Goal: Book appointment/travel/reservation

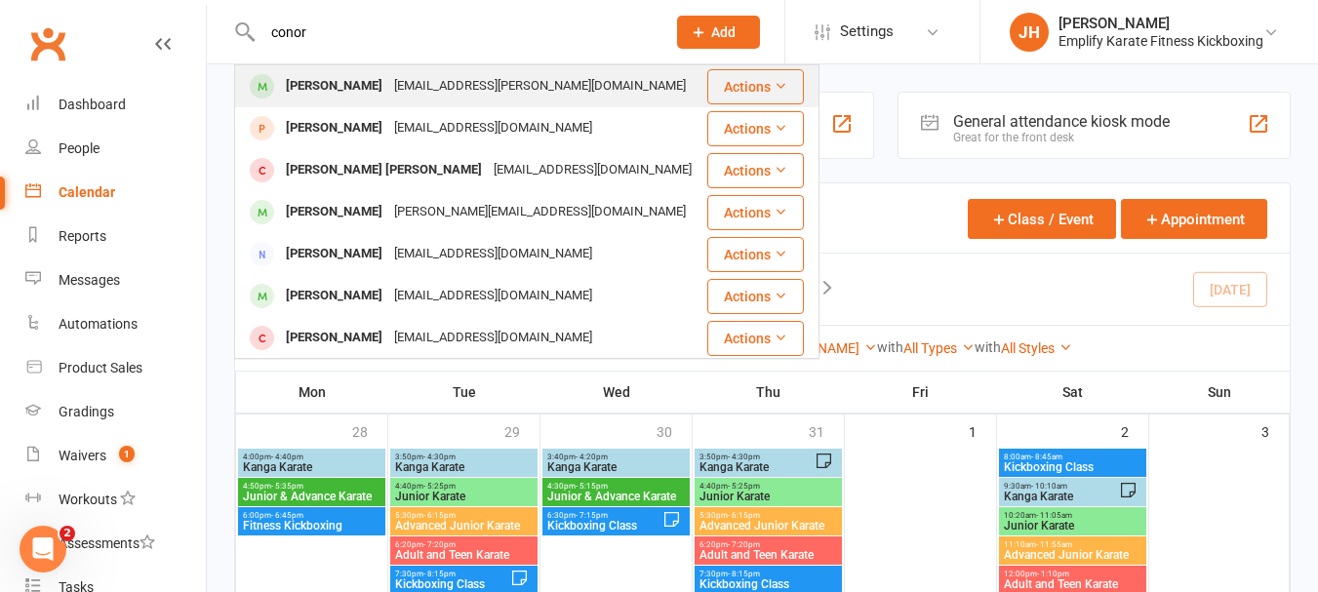
type input "conor"
click at [388, 92] on div "[EMAIL_ADDRESS][PERSON_NAME][DOMAIN_NAME]" at bounding box center [539, 86] width 303 height 28
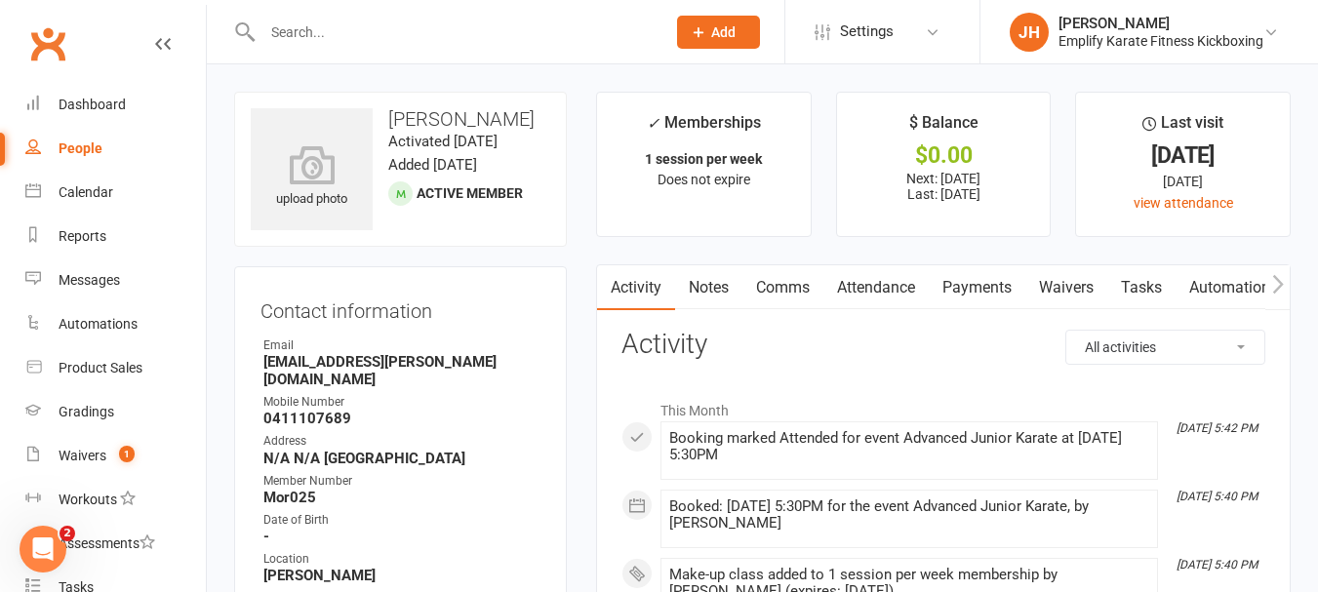
click at [860, 302] on link "Attendance" at bounding box center [875, 287] width 105 height 45
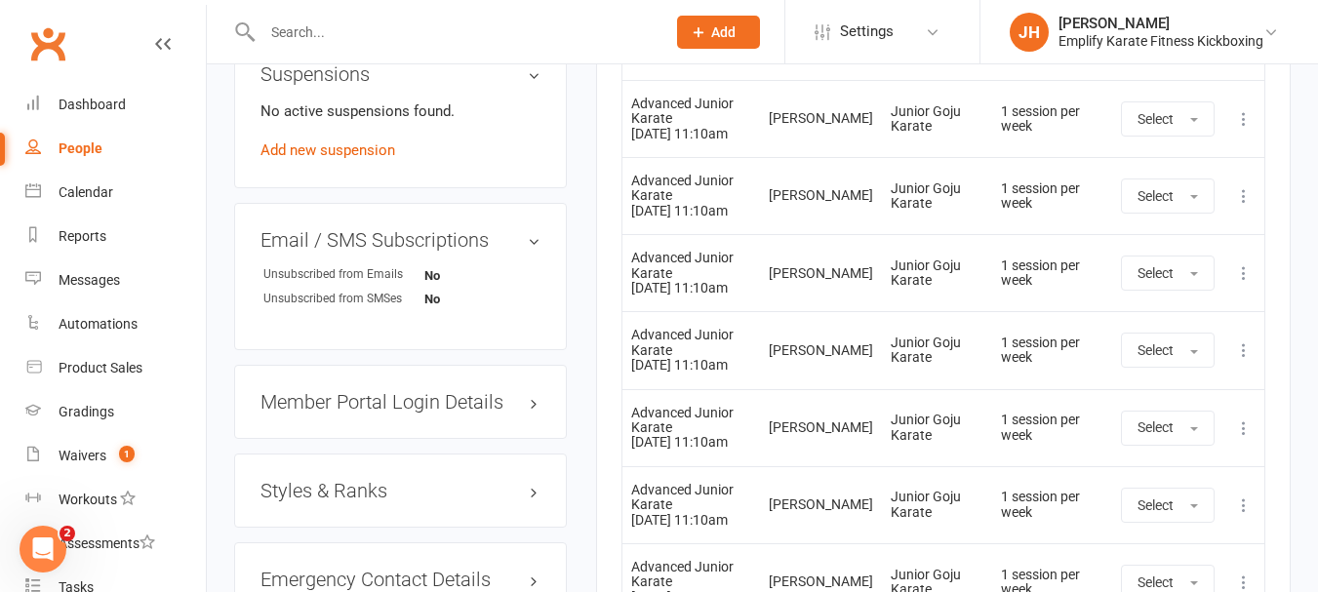
scroll to position [1463, 0]
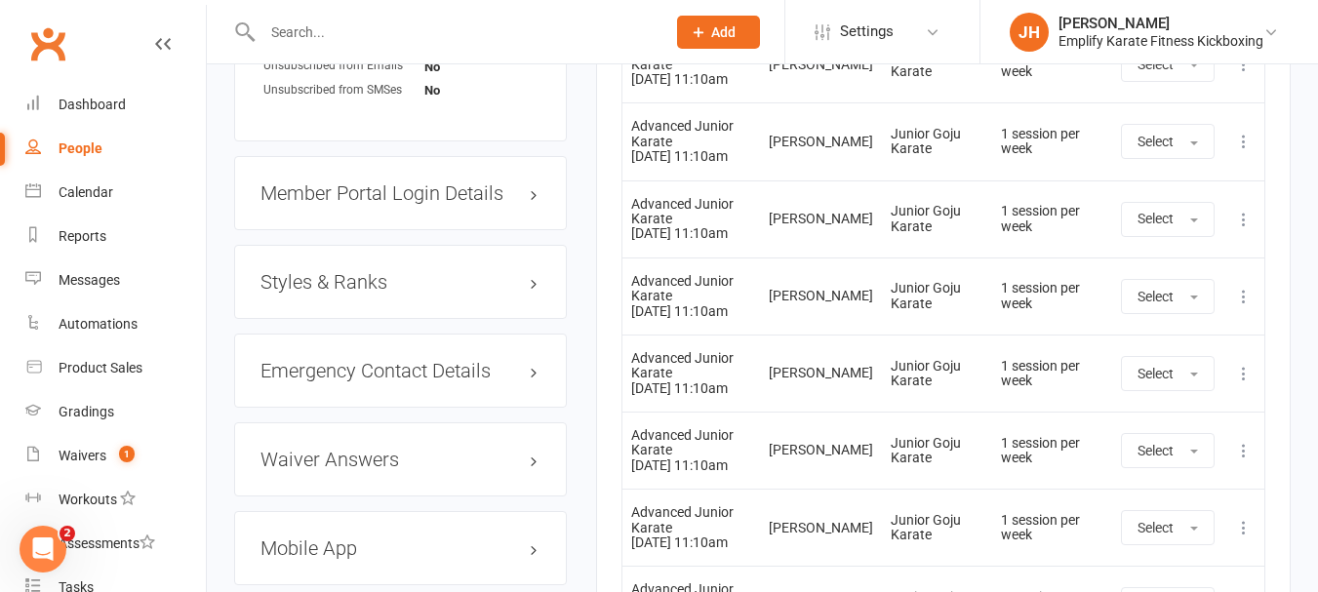
click at [372, 283] on h3 "Styles & Ranks" at bounding box center [400, 281] width 280 height 21
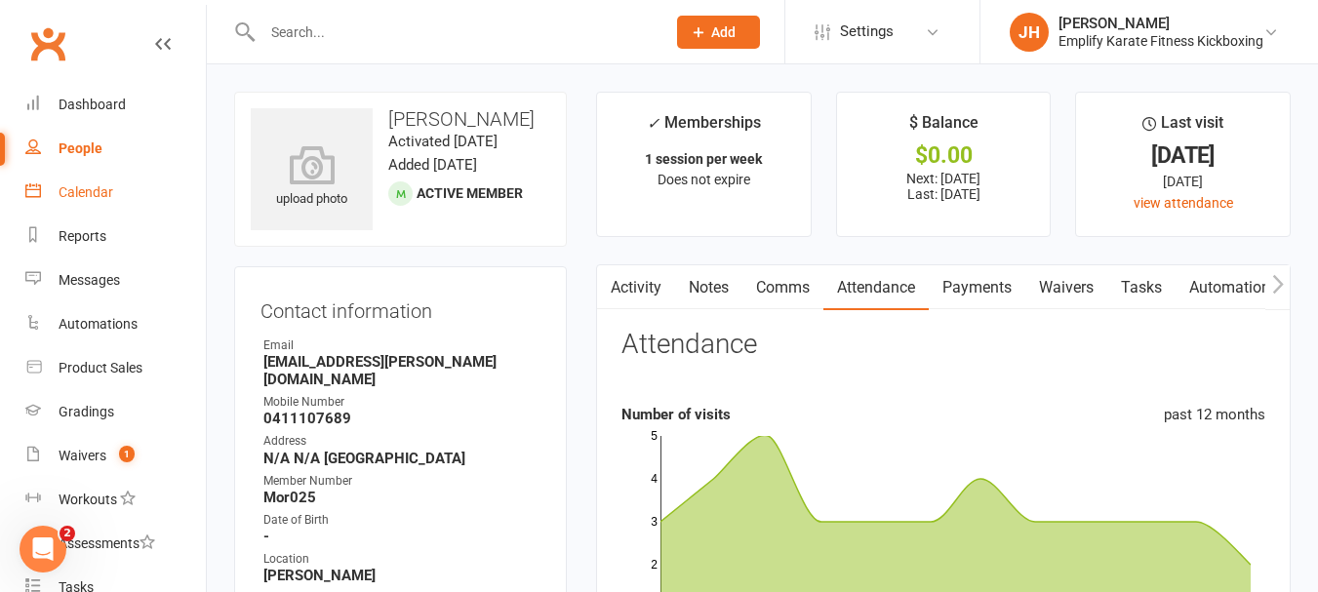
click at [95, 200] on div "Calendar" at bounding box center [86, 192] width 55 height 16
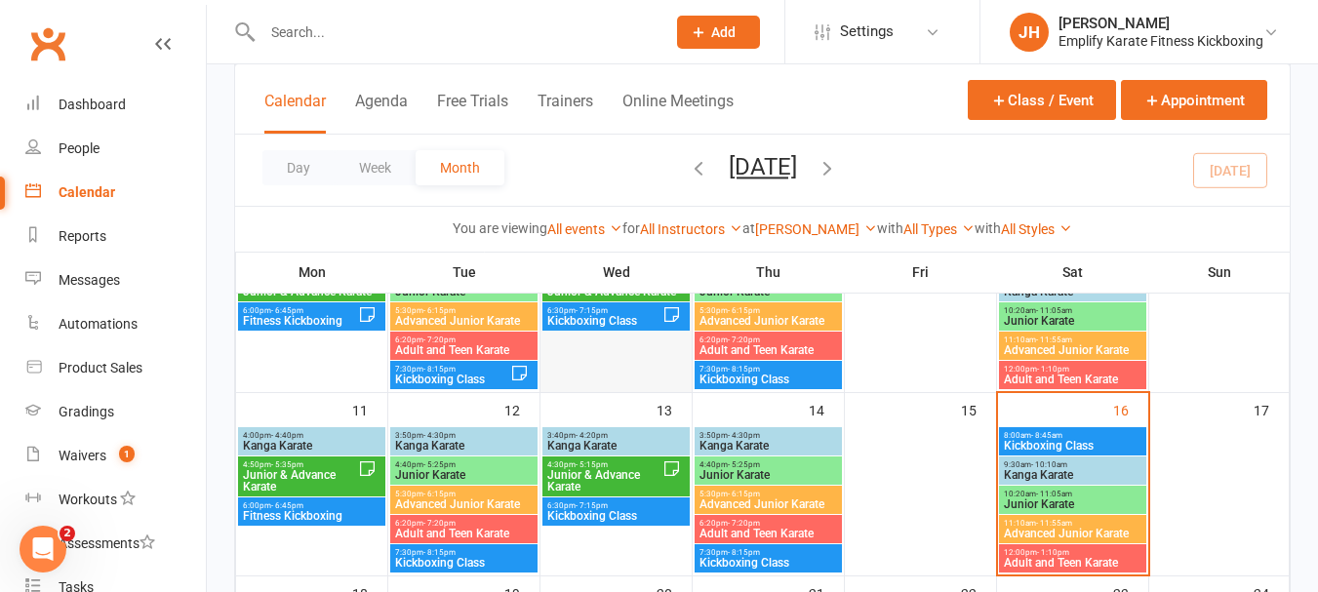
scroll to position [390, 0]
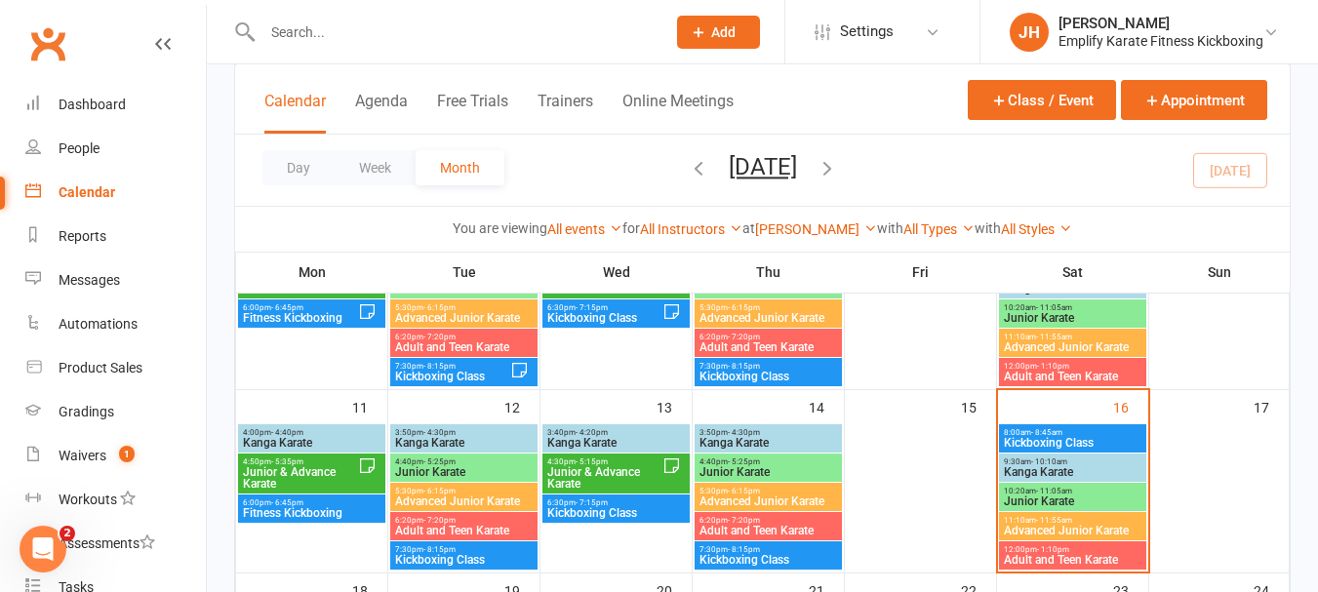
click at [1077, 522] on span "11:10am - 11:55am" at bounding box center [1072, 520] width 139 height 9
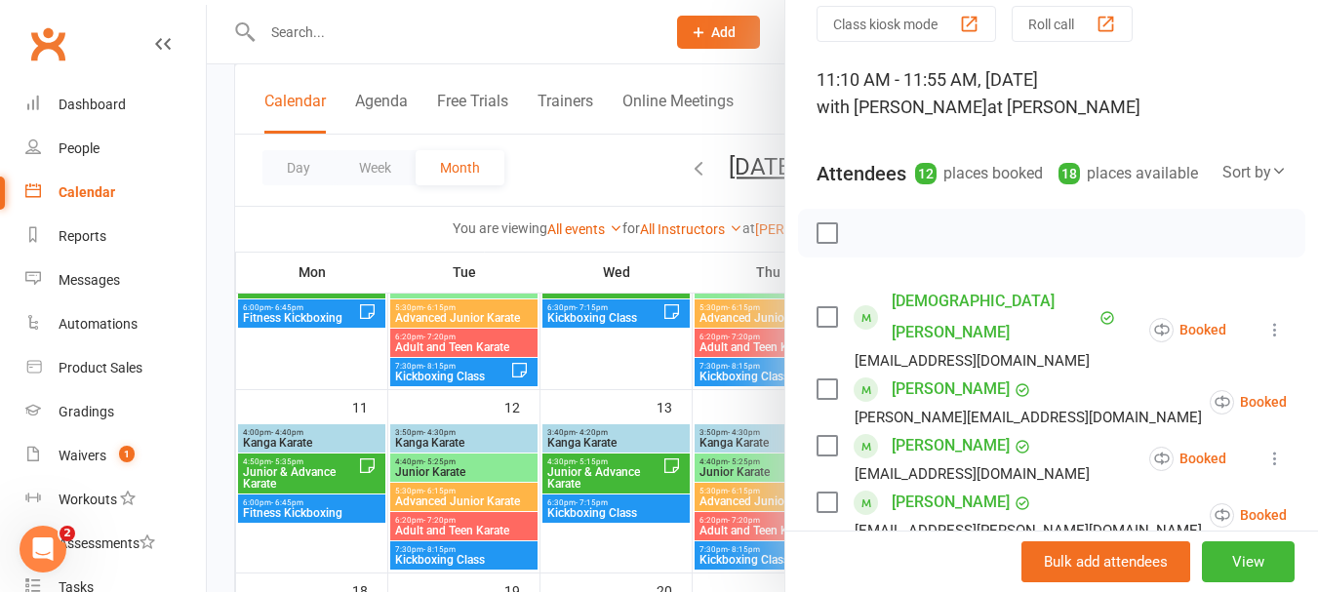
scroll to position [195, 0]
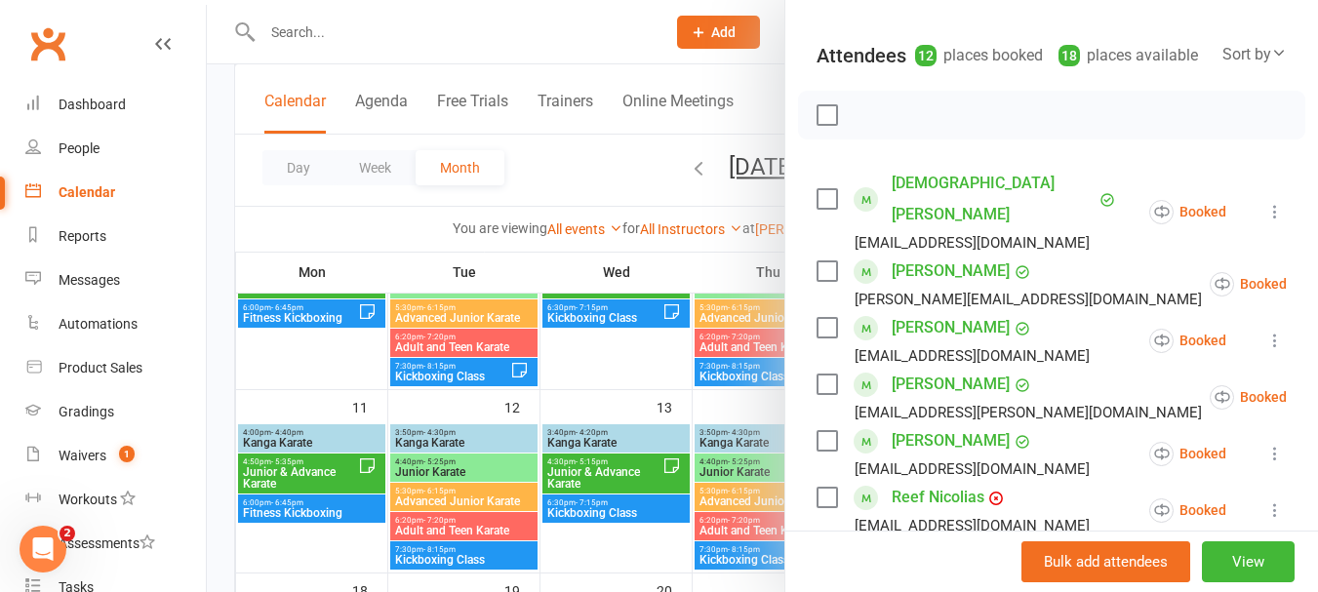
click at [821, 125] on label at bounding box center [826, 115] width 20 height 20
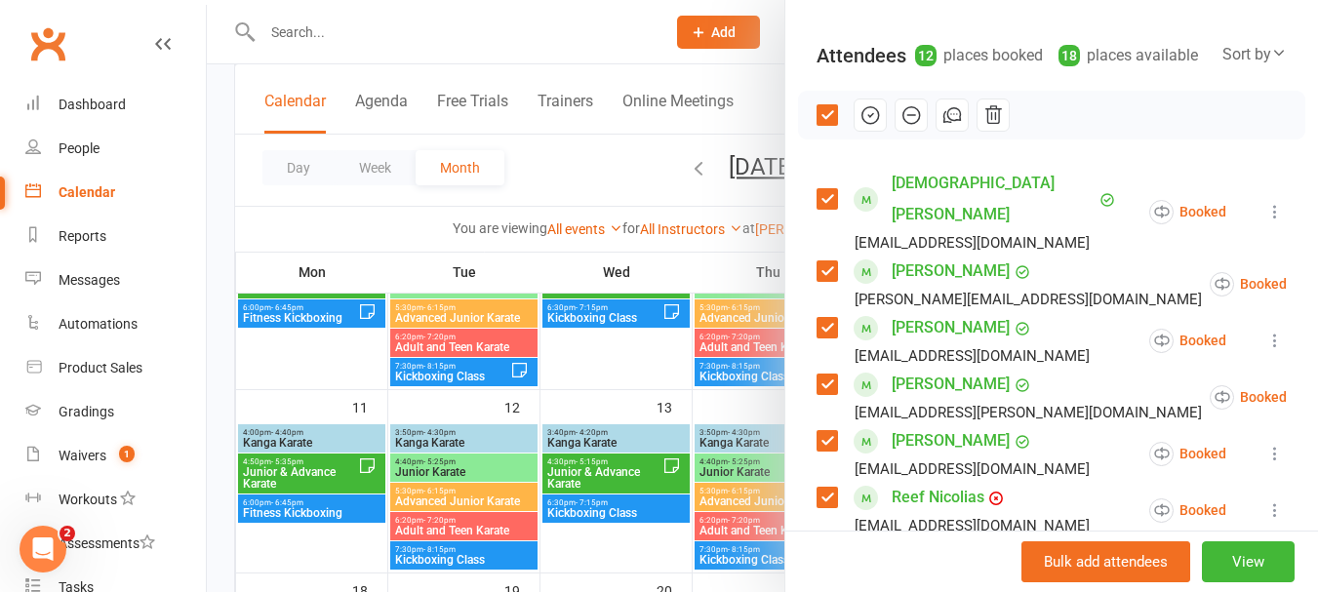
click at [910, 124] on icon "button" at bounding box center [911, 115] width 17 height 17
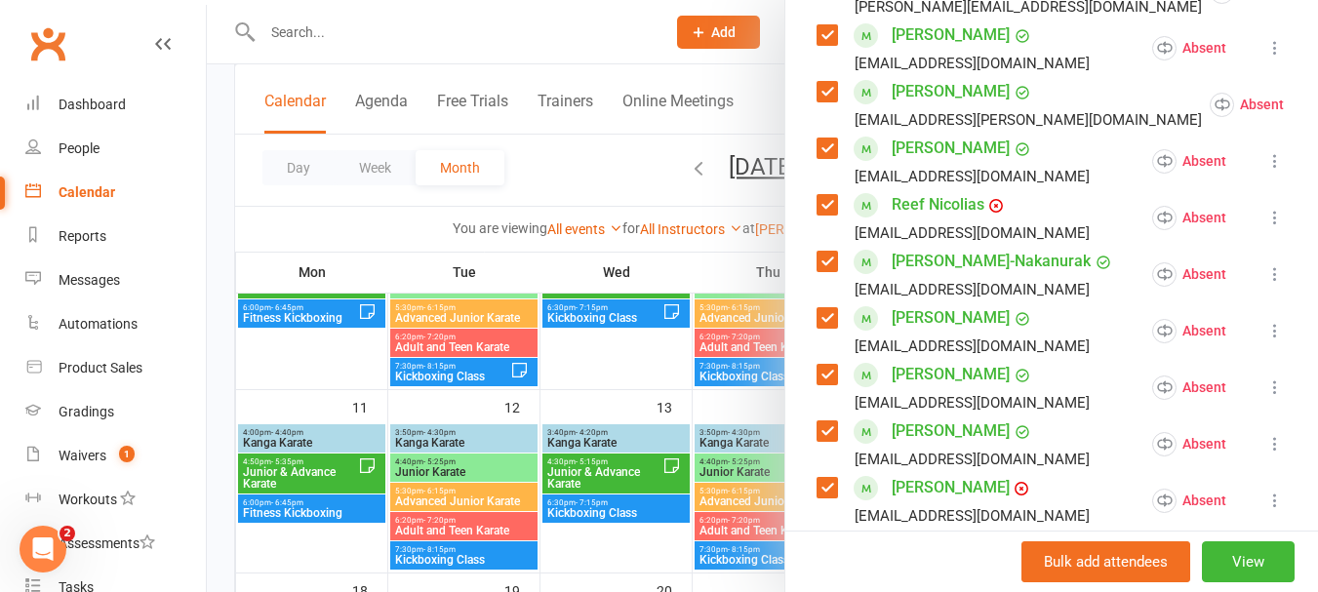
scroll to position [585, 0]
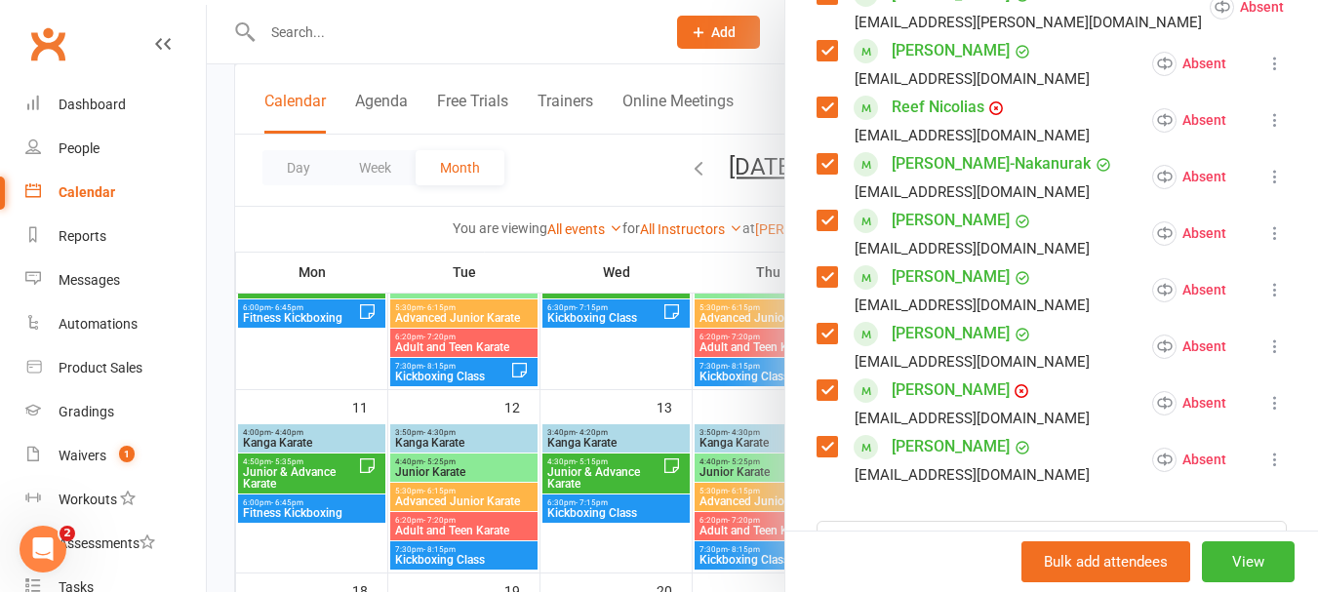
click at [824, 156] on label at bounding box center [826, 164] width 20 height 20
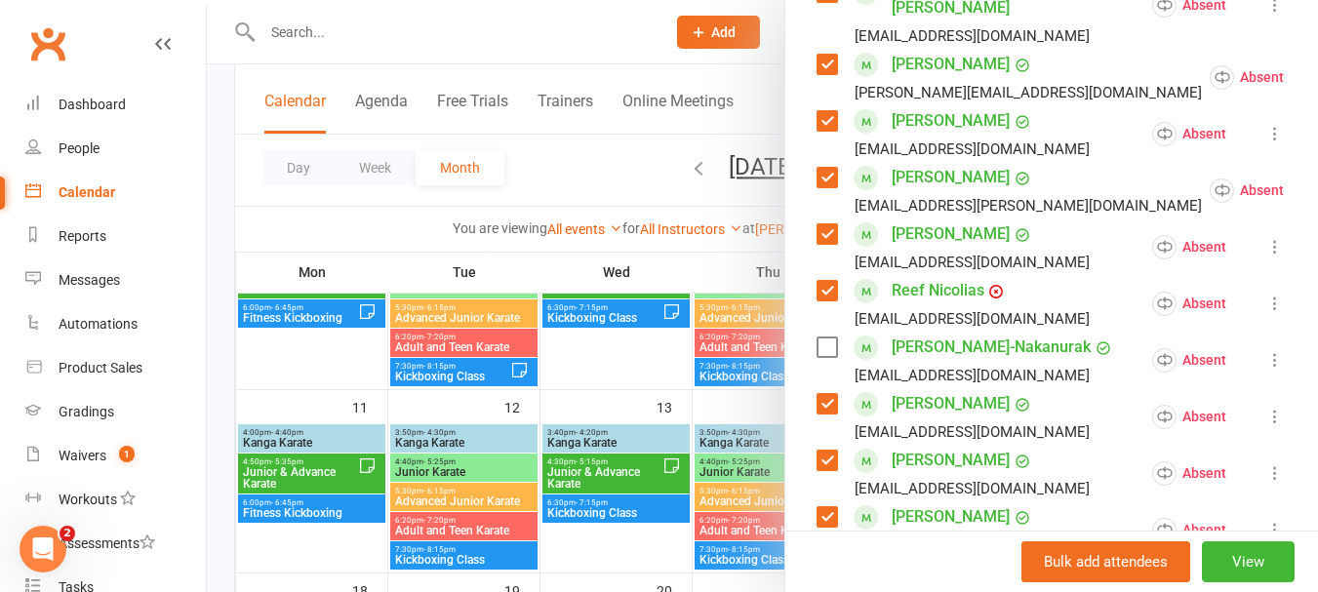
scroll to position [293, 0]
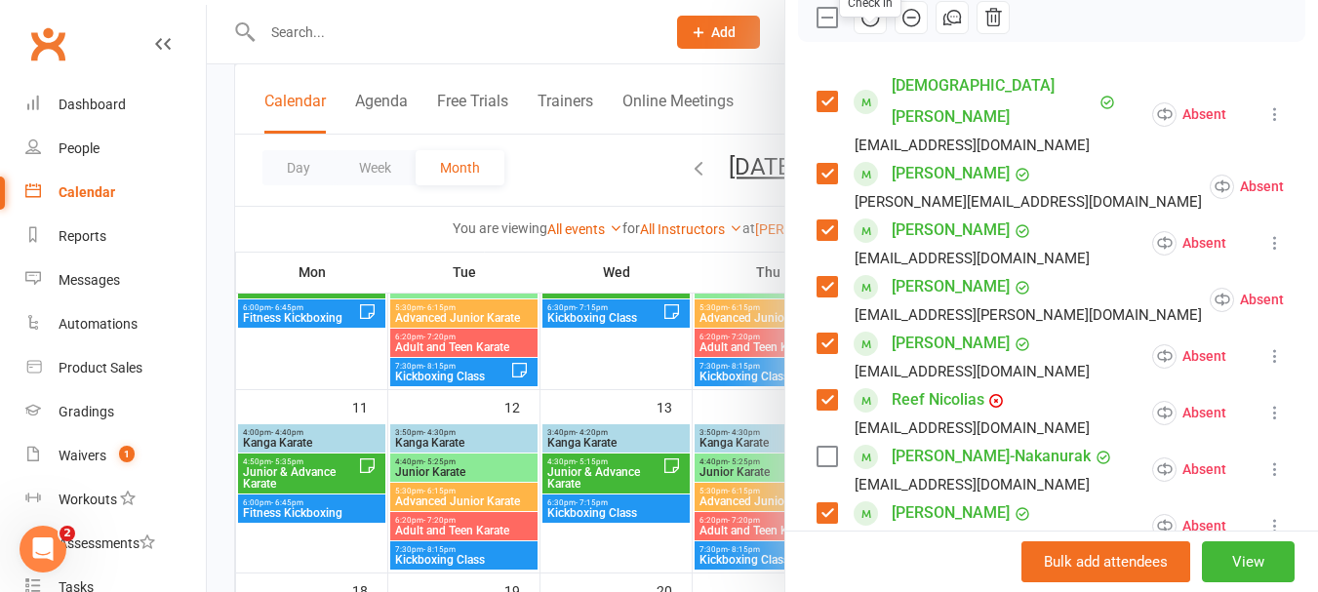
click at [859, 28] on icon "button" at bounding box center [869, 17] width 21 height 21
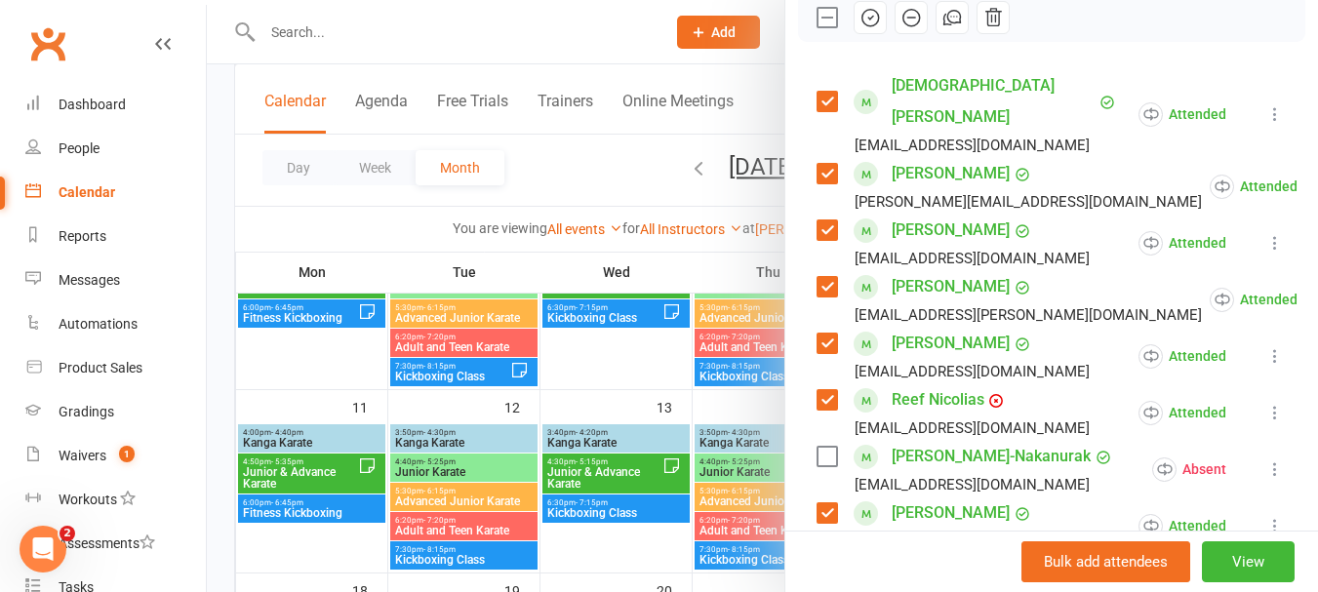
click at [859, 28] on icon "button" at bounding box center [869, 17] width 21 height 21
click at [818, 27] on label at bounding box center [826, 18] width 20 height 20
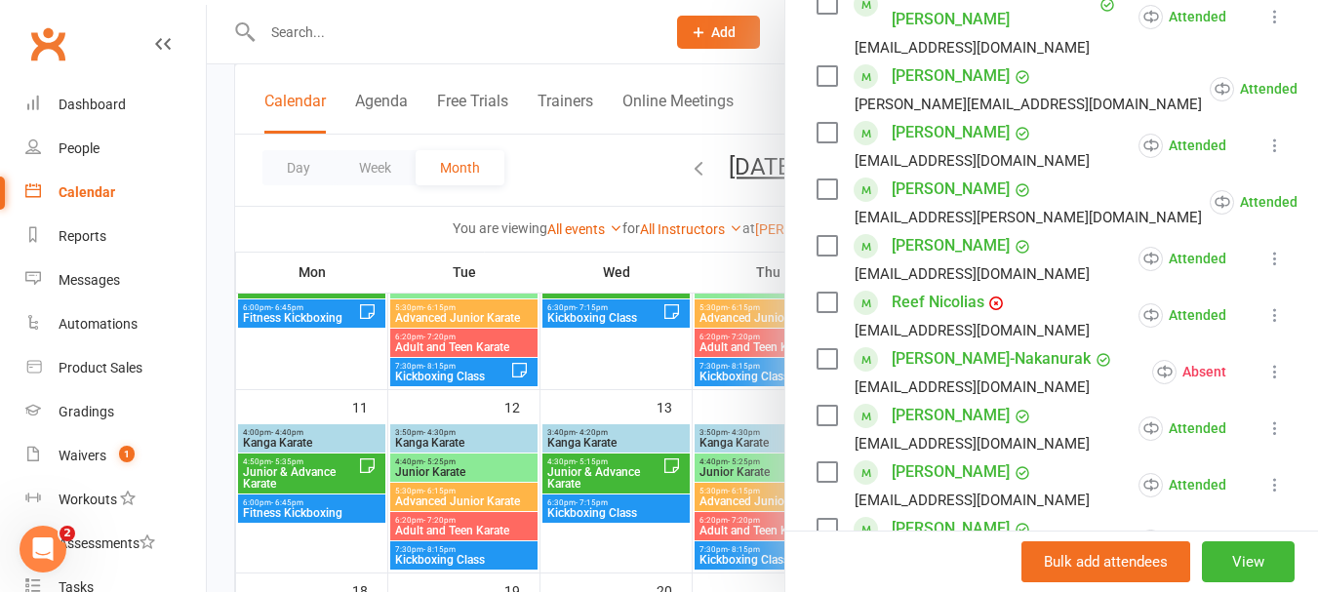
scroll to position [683, 0]
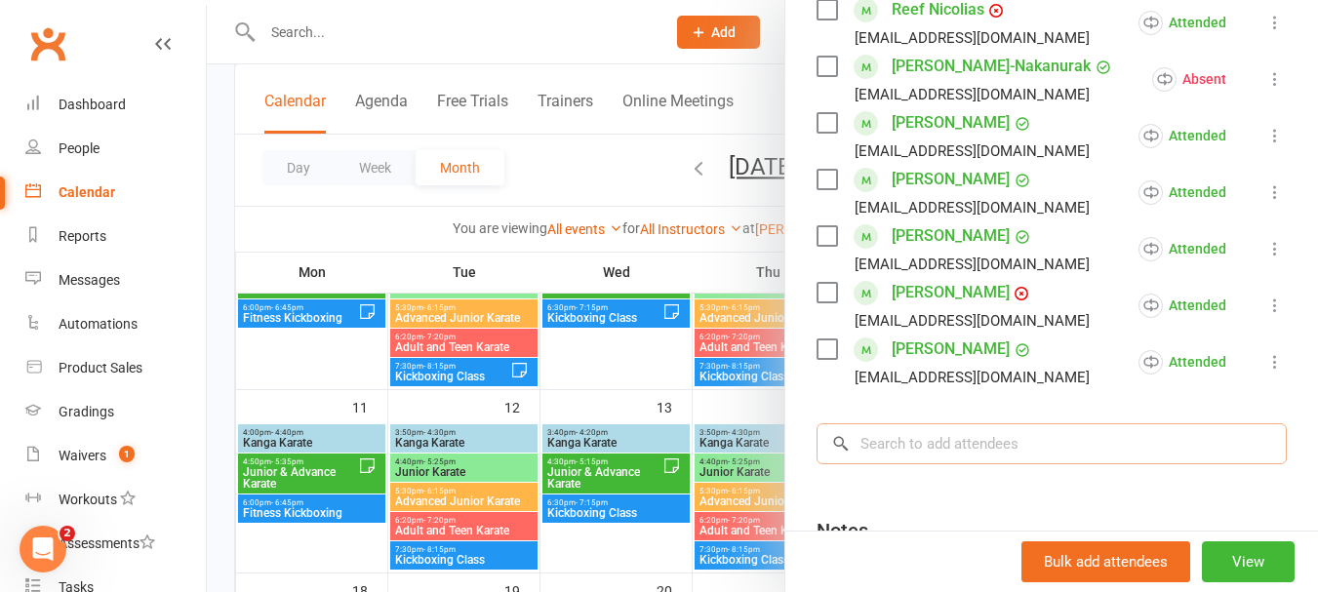
click at [1056, 432] on input "search" at bounding box center [1051, 443] width 470 height 41
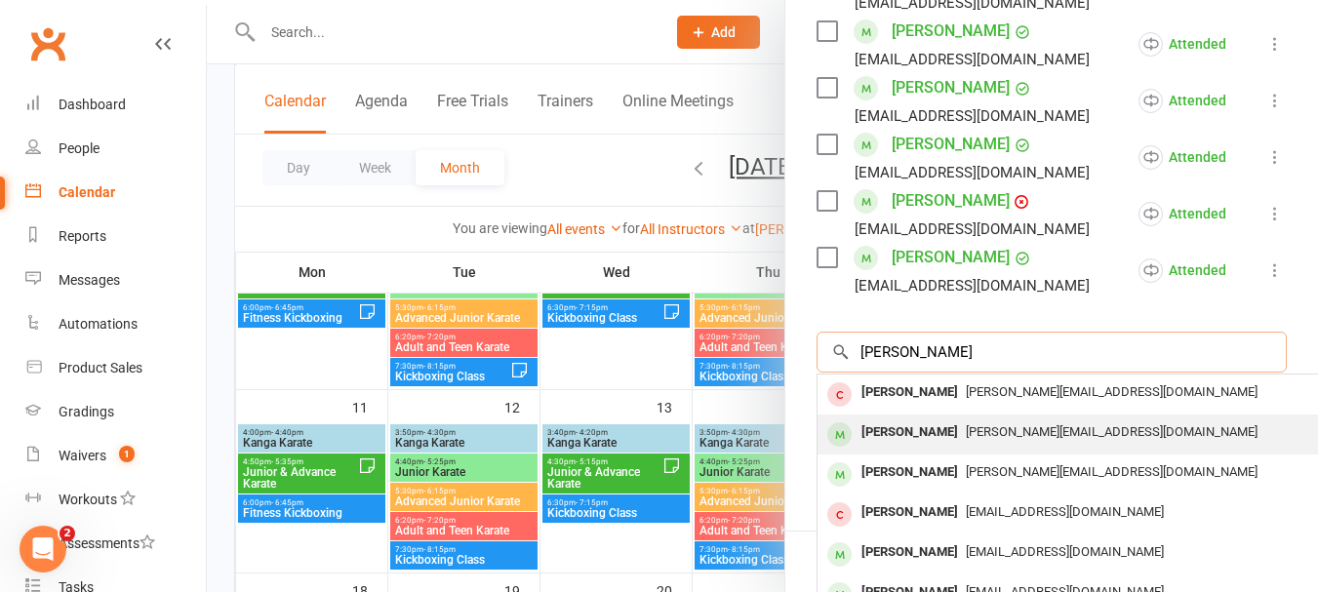
scroll to position [878, 0]
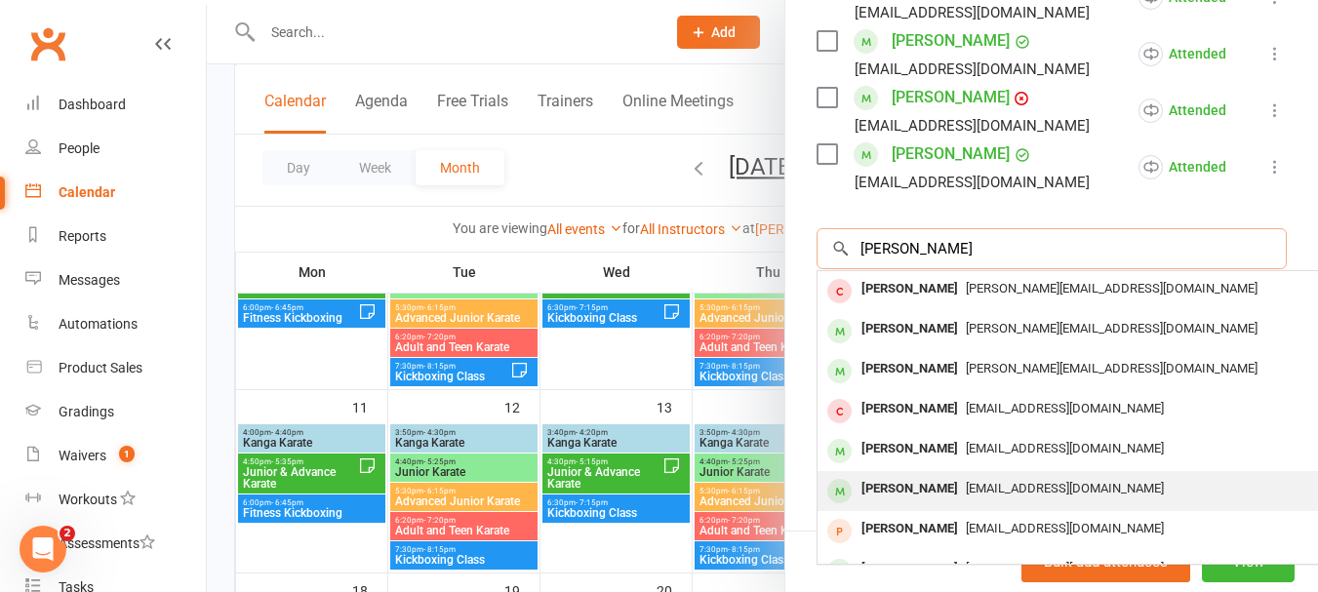
type input "[PERSON_NAME]"
click at [923, 493] on div "[PERSON_NAME]" at bounding box center [909, 489] width 112 height 28
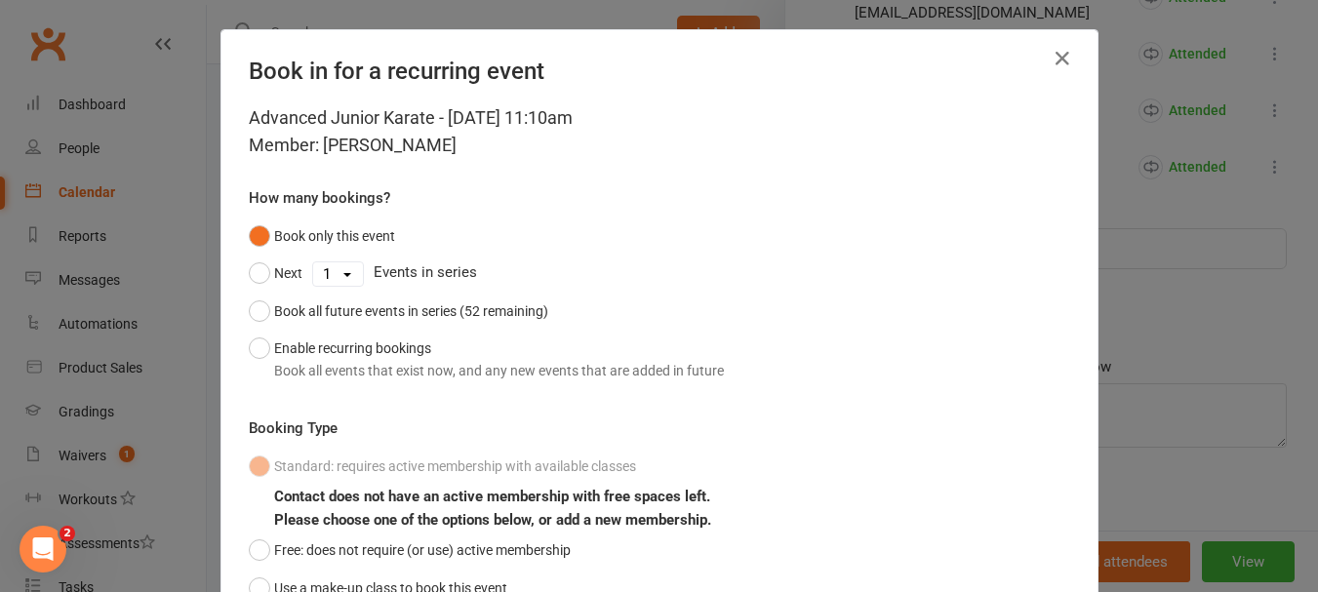
scroll to position [172, 0]
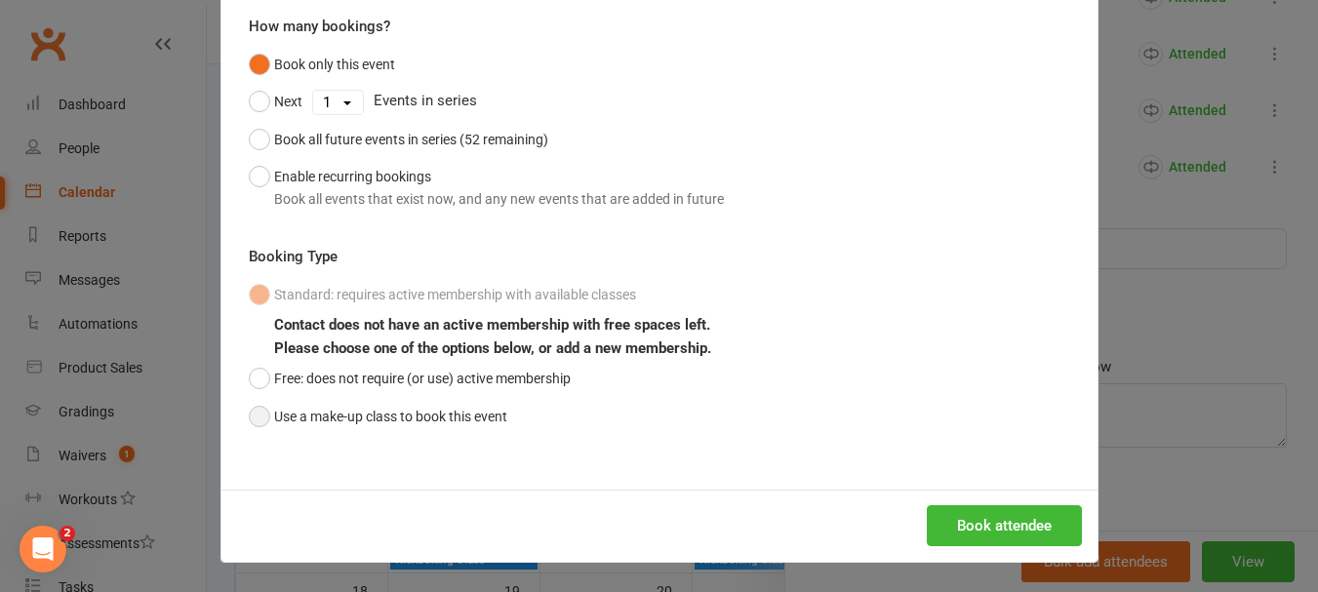
click at [396, 420] on button "Use a make-up class to book this event" at bounding box center [378, 416] width 258 height 37
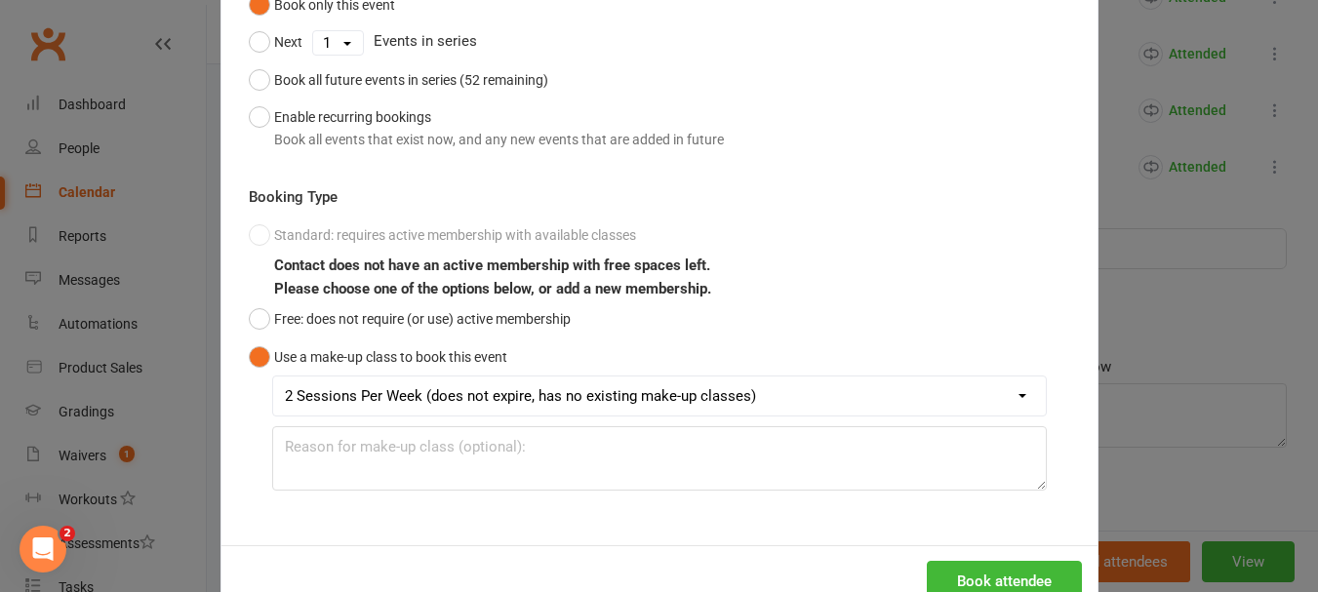
scroll to position [287, 0]
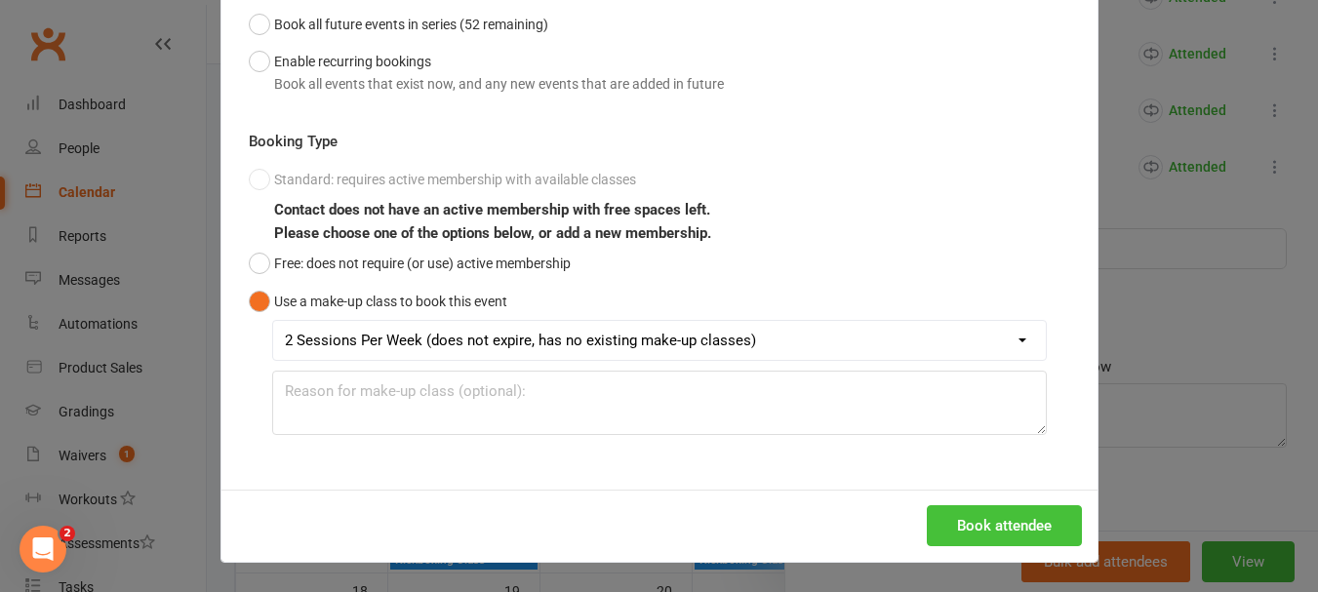
click at [1008, 519] on button "Book attendee" at bounding box center [1004, 525] width 155 height 41
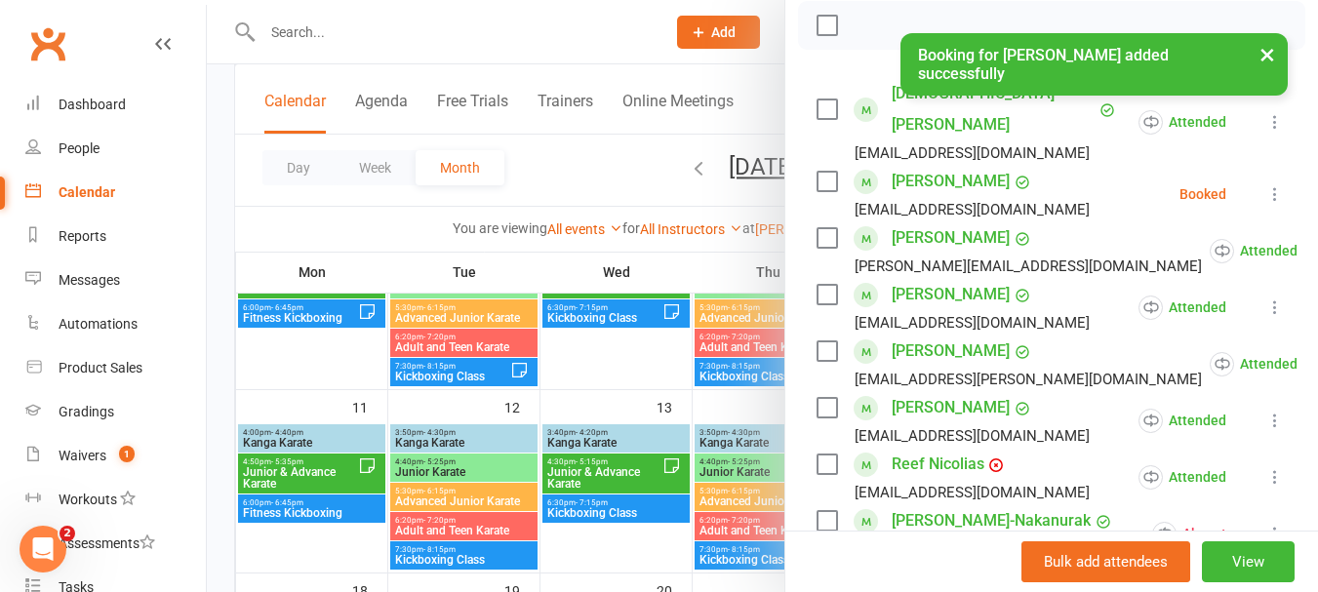
scroll to position [252, 0]
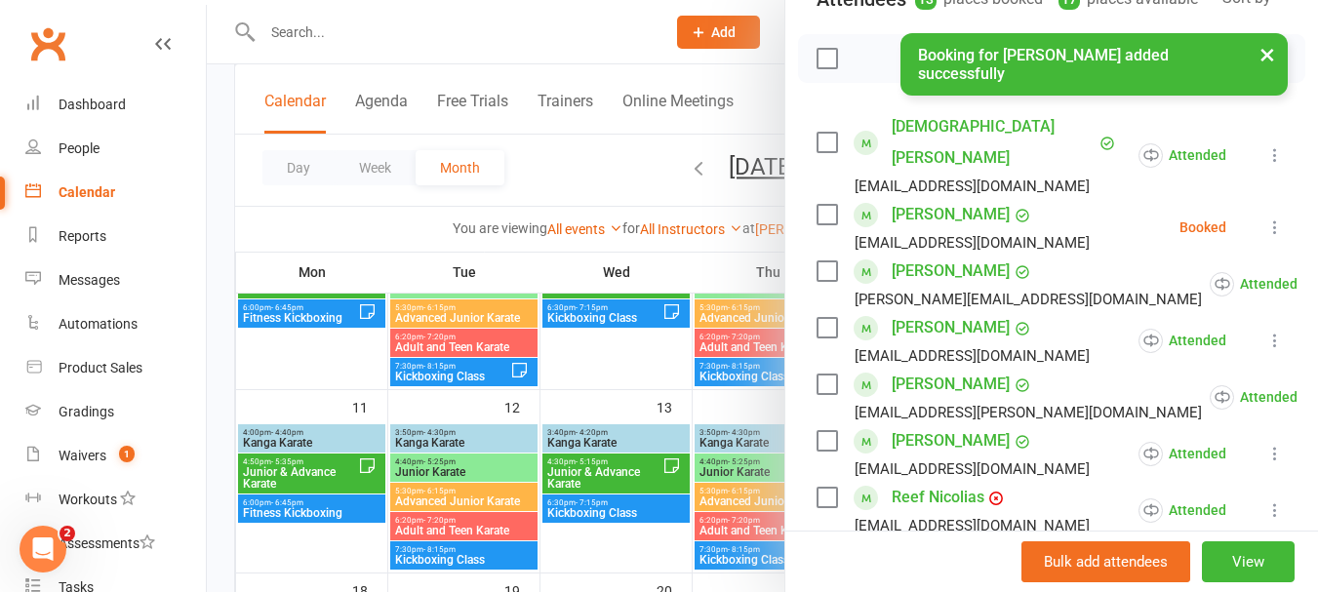
click at [1263, 216] on button at bounding box center [1274, 227] width 23 height 23
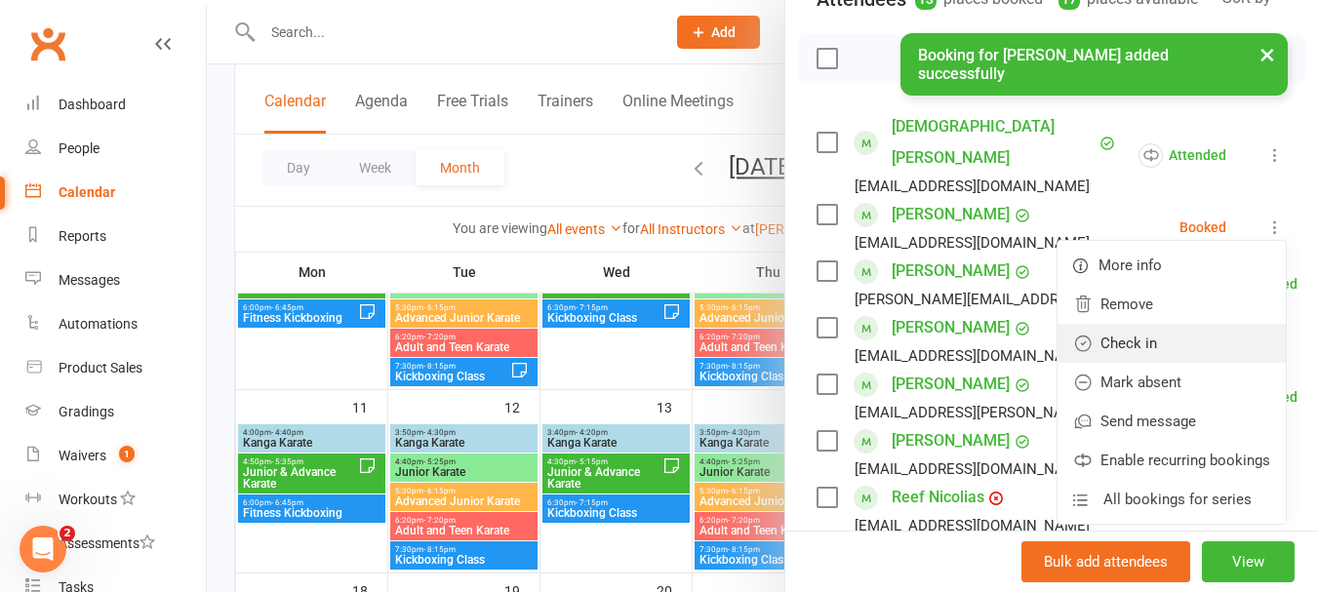
click at [1121, 336] on link "Check in" at bounding box center [1171, 343] width 228 height 39
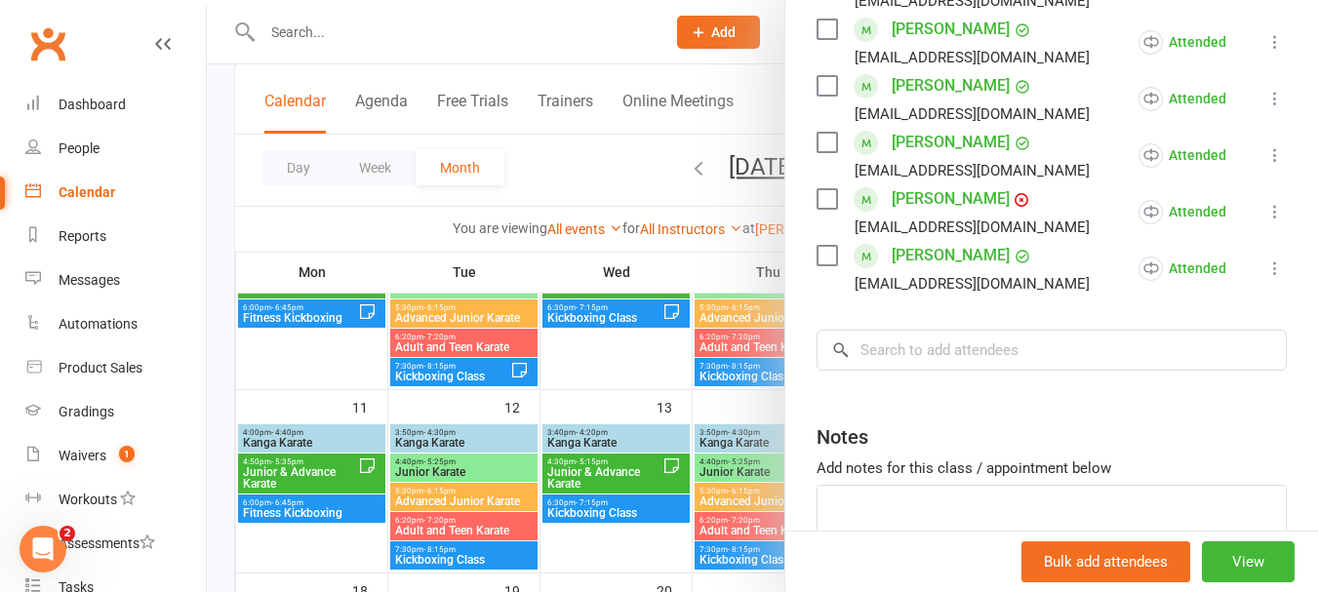
scroll to position [837, 0]
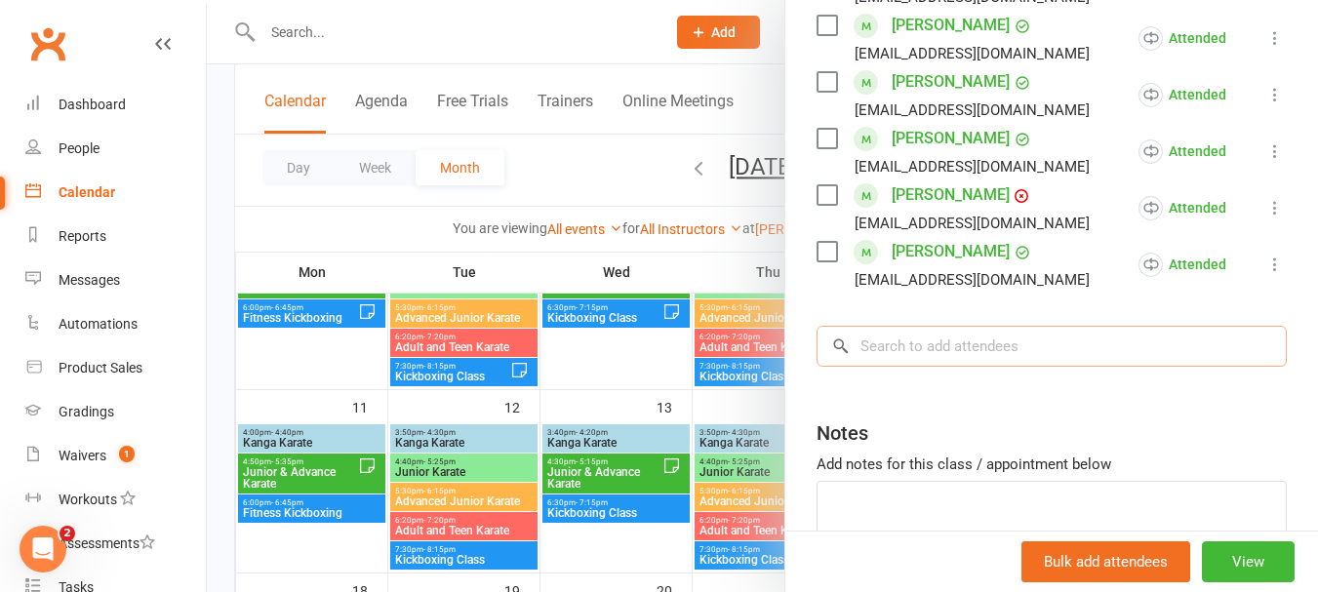
click at [1069, 336] on input "search" at bounding box center [1051, 346] width 470 height 41
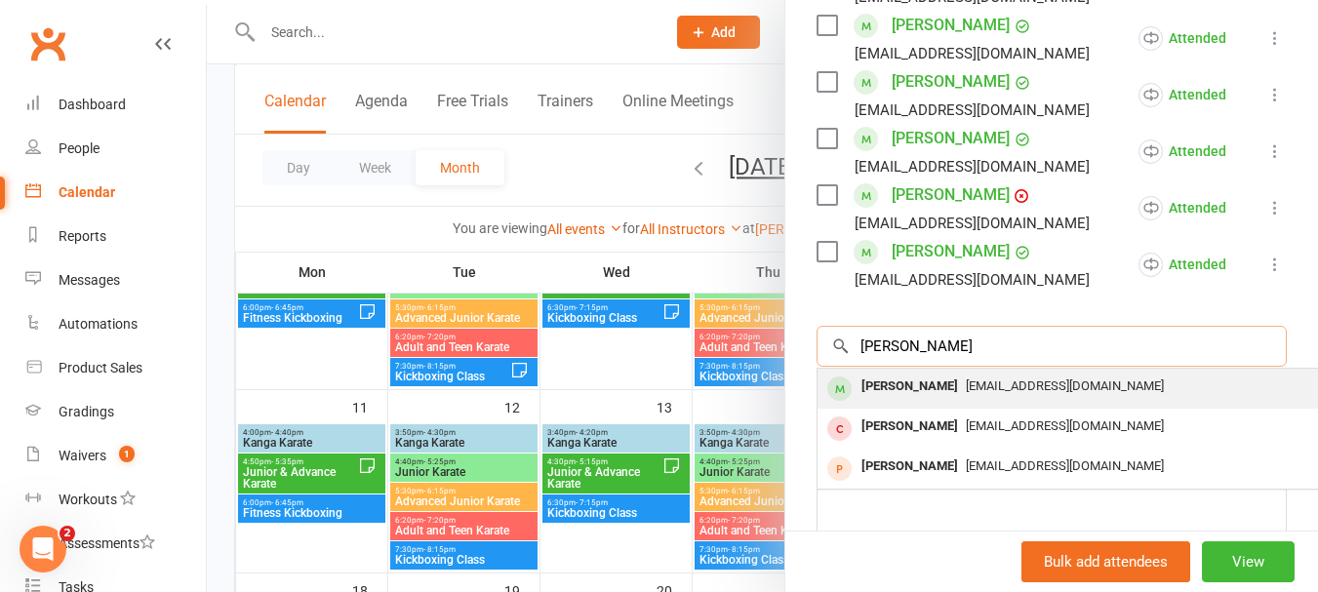
type input "[PERSON_NAME]"
click at [931, 389] on div "[EMAIL_ADDRESS][DOMAIN_NAME]" at bounding box center [1109, 387] width 568 height 28
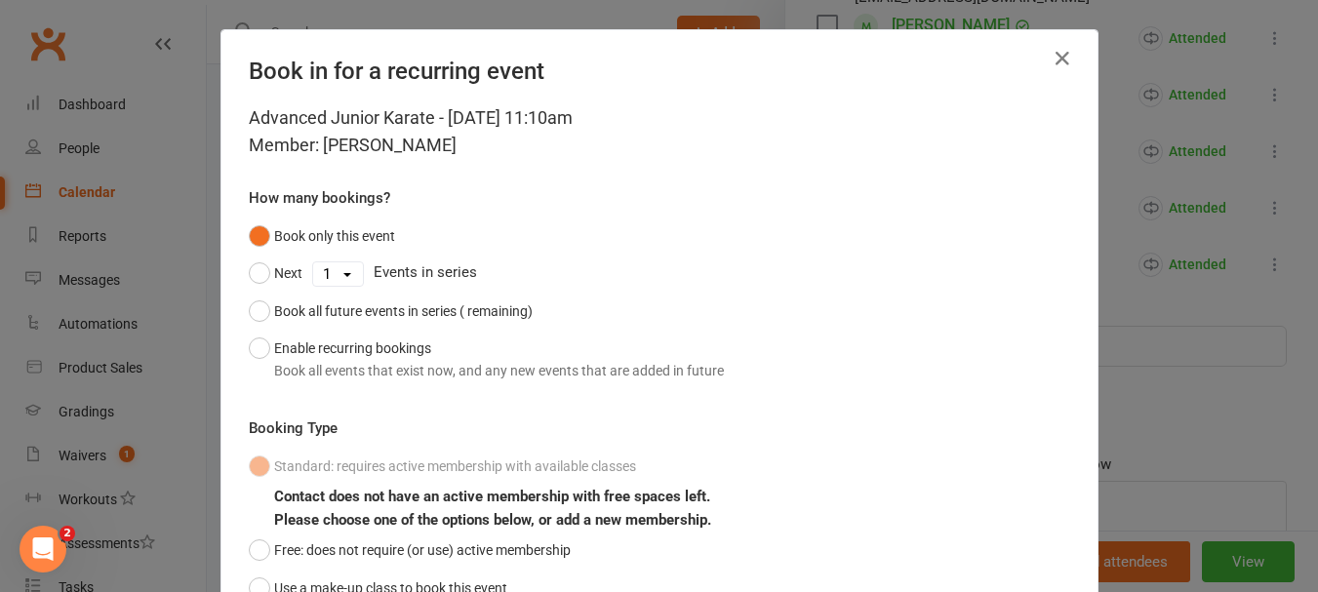
scroll to position [172, 0]
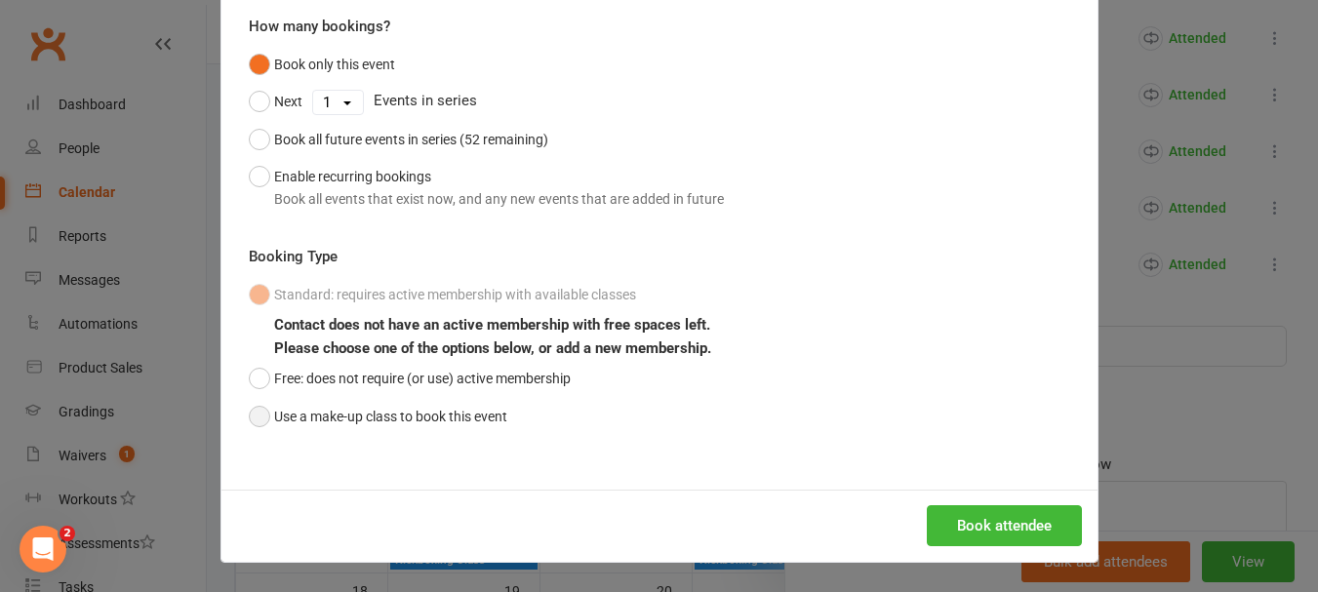
click at [342, 420] on button "Use a make-up class to book this event" at bounding box center [378, 416] width 258 height 37
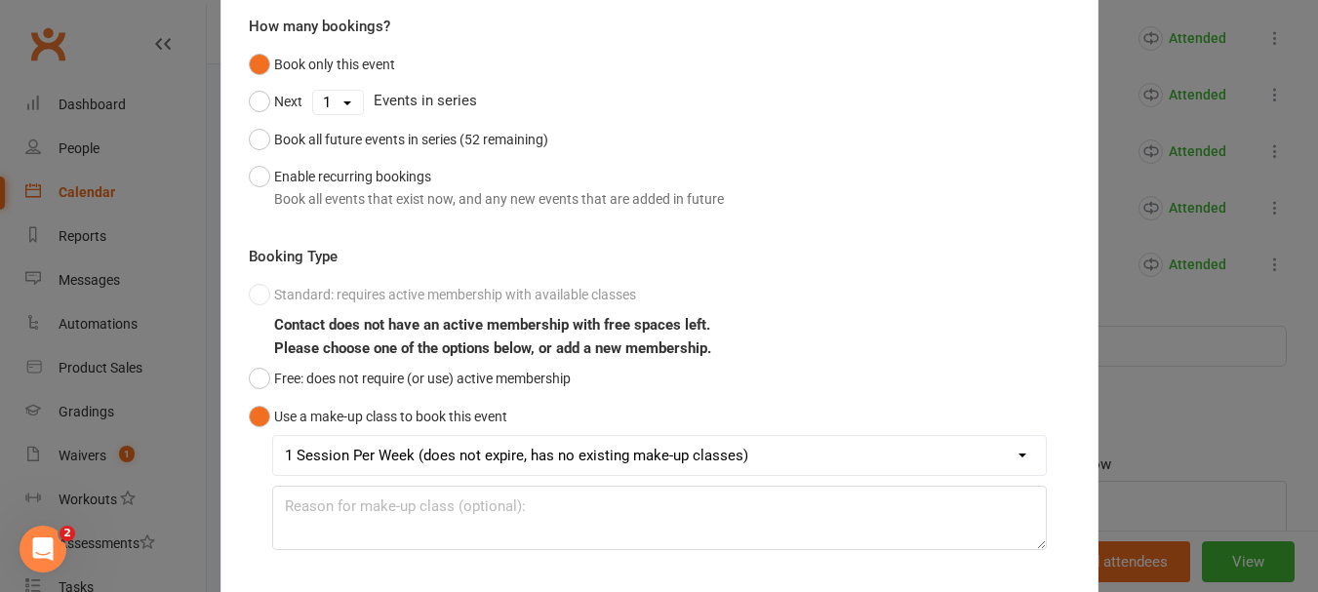
scroll to position [287, 0]
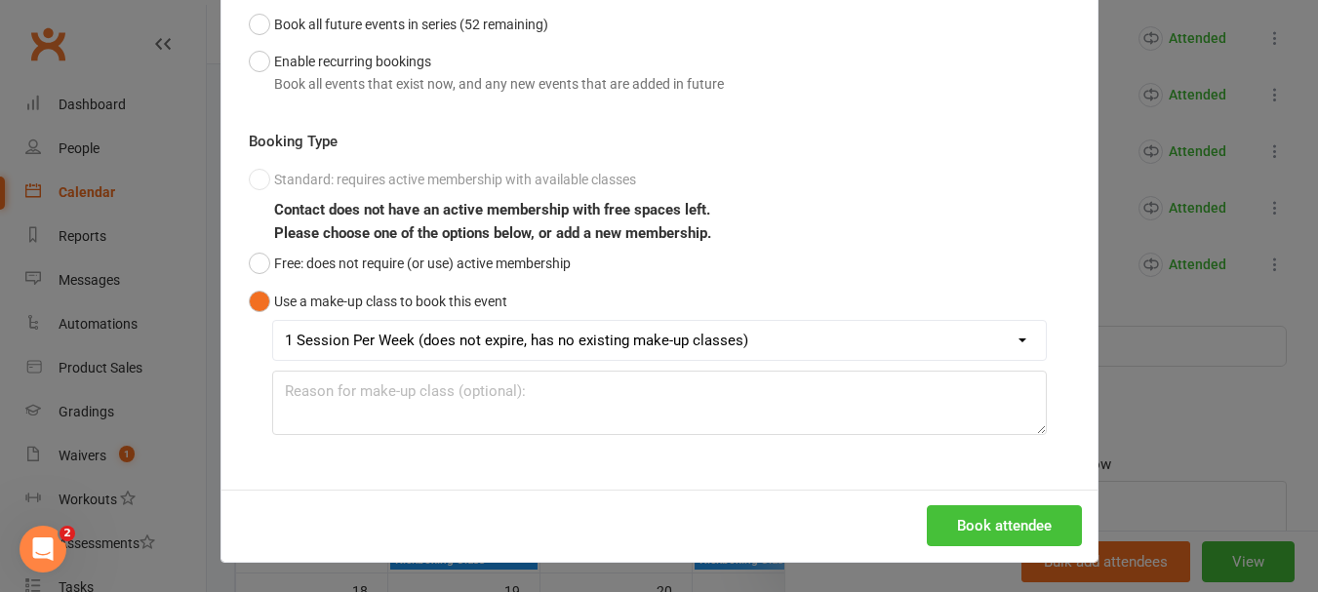
click at [1029, 535] on button "Book attendee" at bounding box center [1004, 525] width 155 height 41
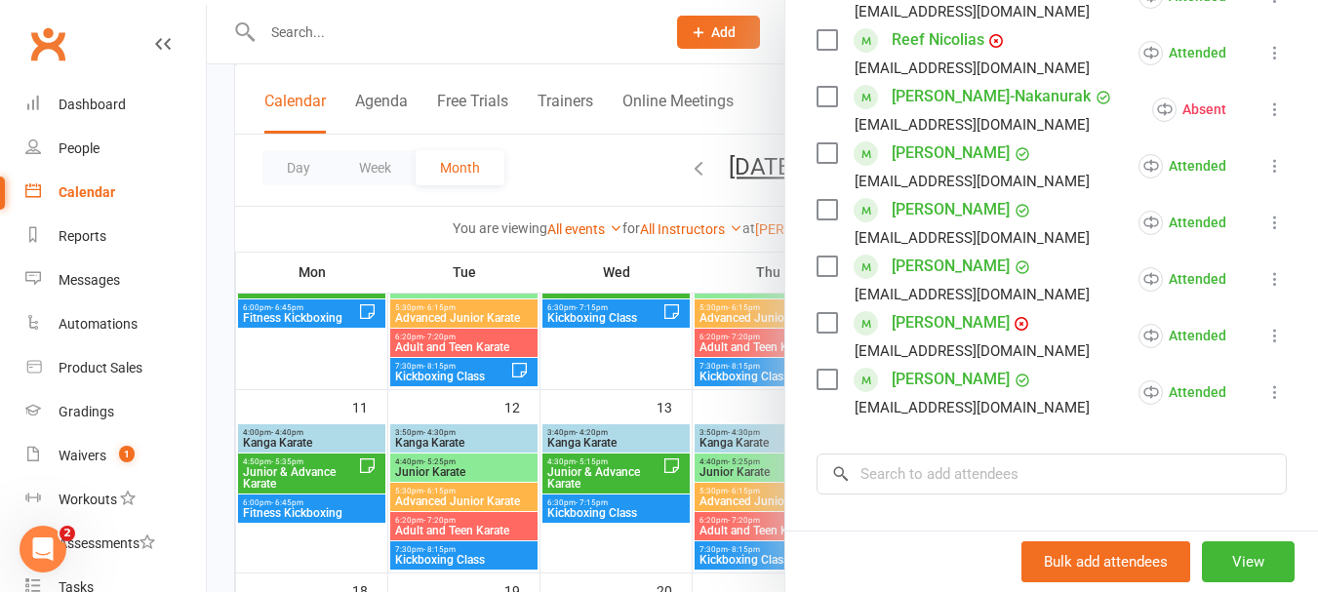
scroll to position [796, 0]
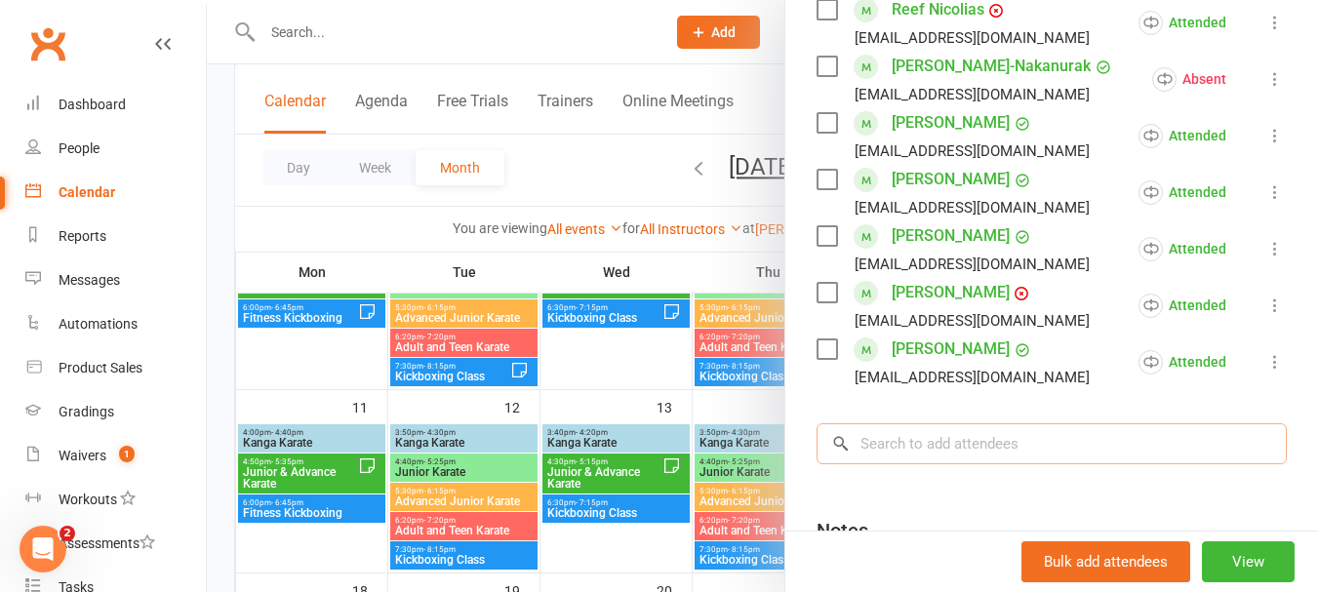
click at [968, 443] on input "search" at bounding box center [1051, 443] width 470 height 41
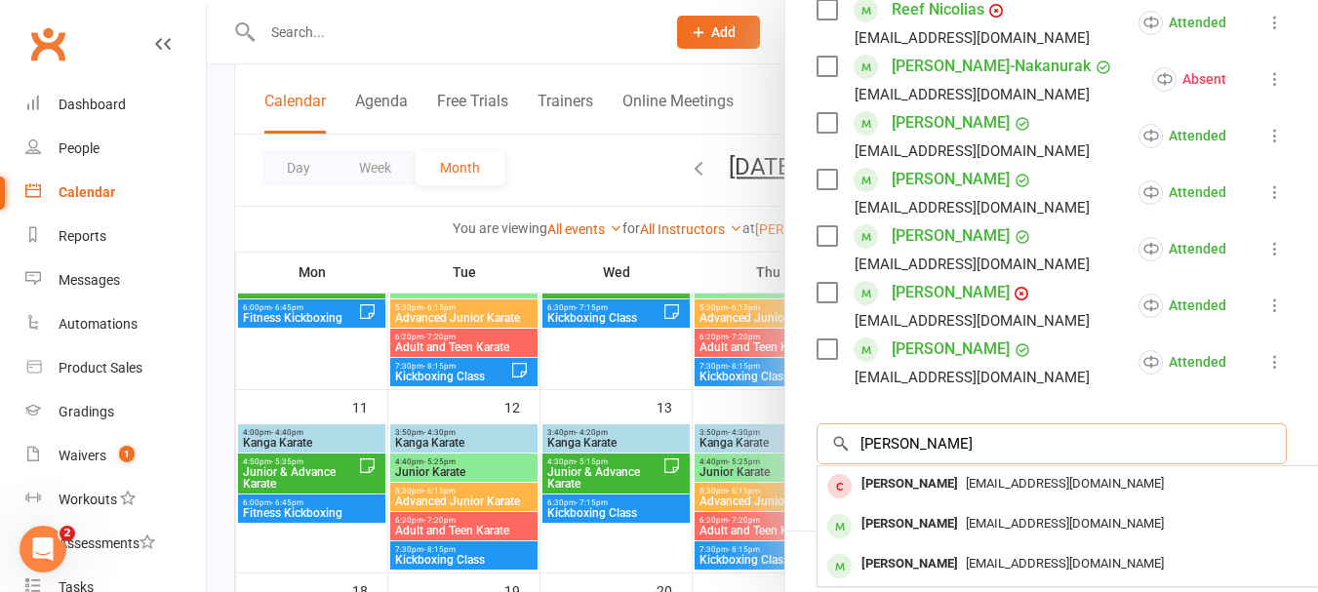
scroll to position [991, 0]
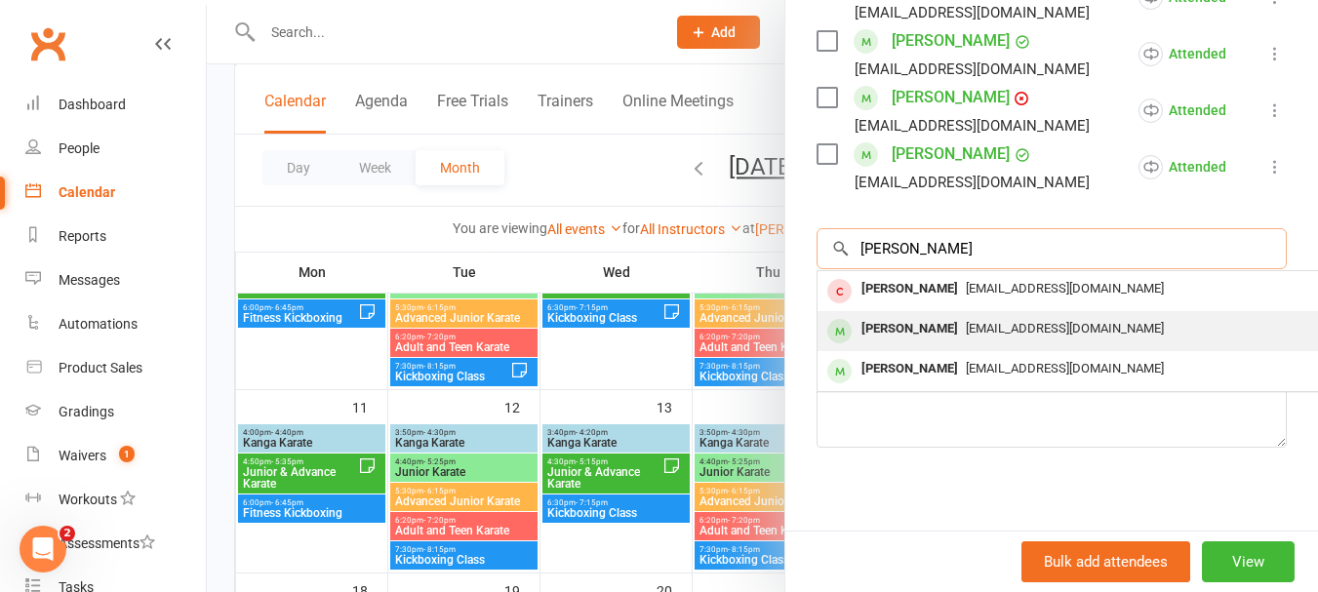
type input "[PERSON_NAME]"
click at [918, 315] on div "[PERSON_NAME]" at bounding box center [909, 329] width 112 height 28
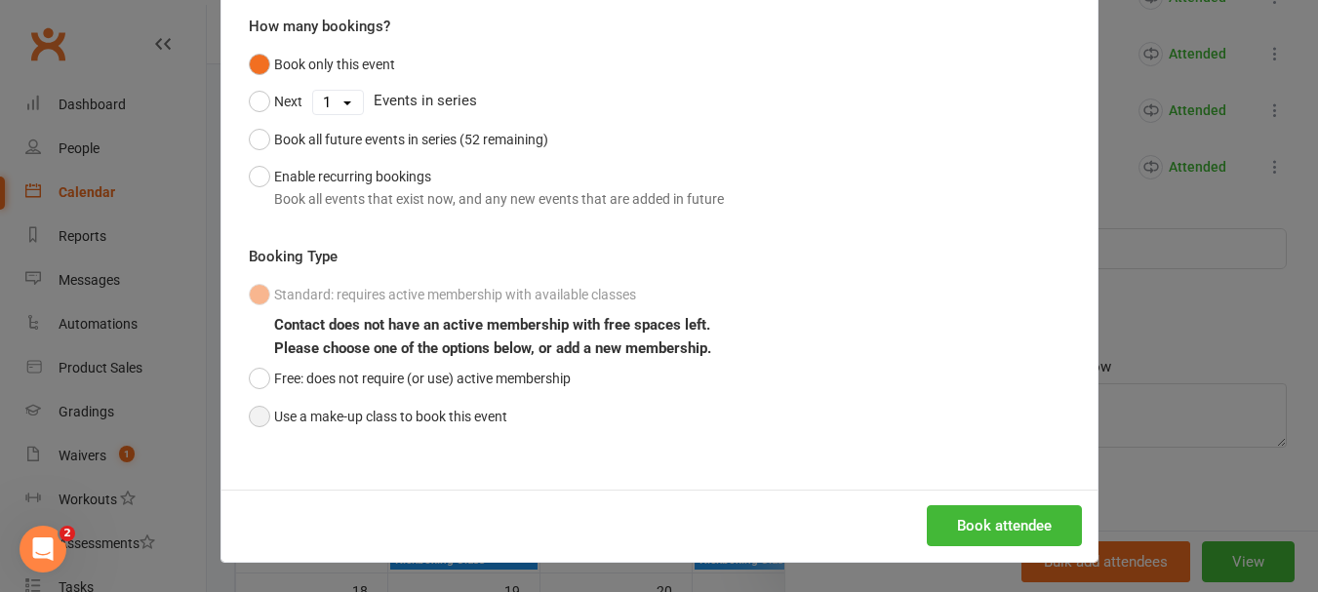
click at [343, 417] on button "Use a make-up class to book this event" at bounding box center [378, 416] width 258 height 37
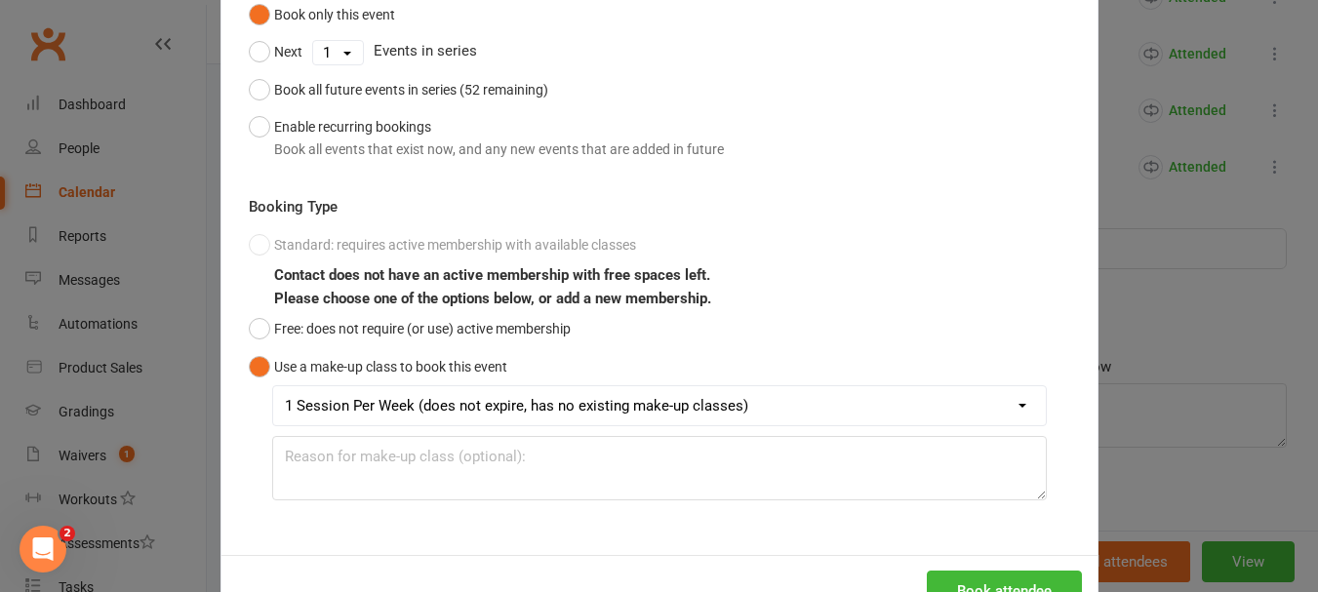
scroll to position [287, 0]
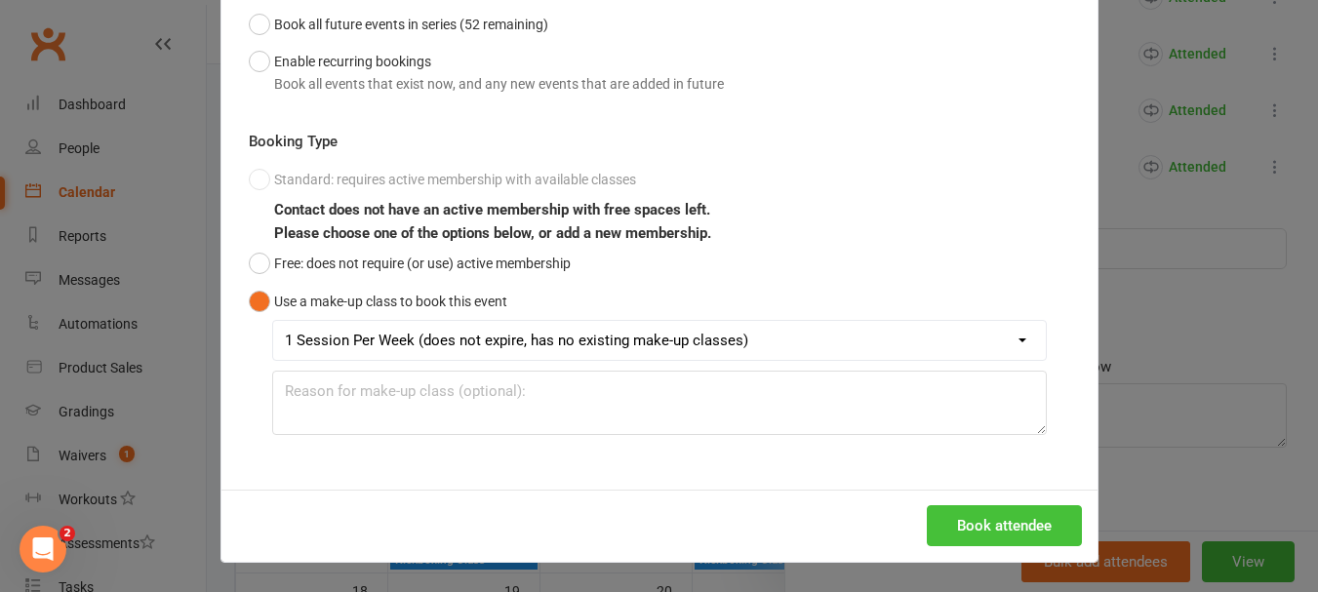
click at [938, 513] on button "Book attendee" at bounding box center [1004, 525] width 155 height 41
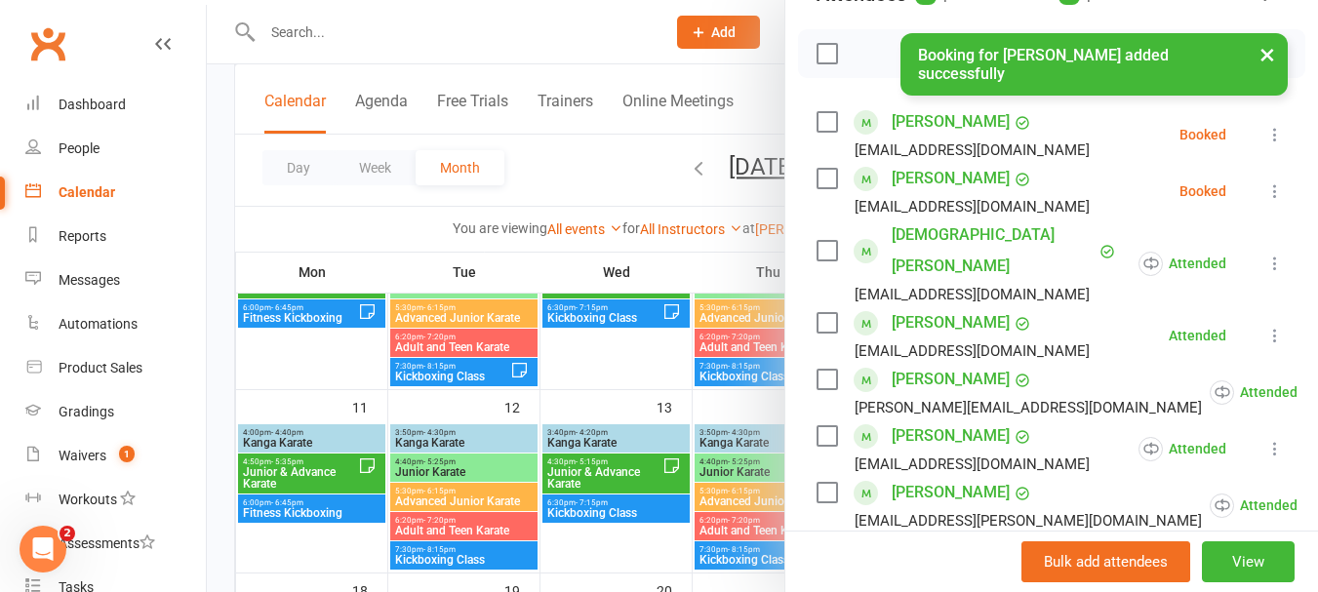
scroll to position [170, 0]
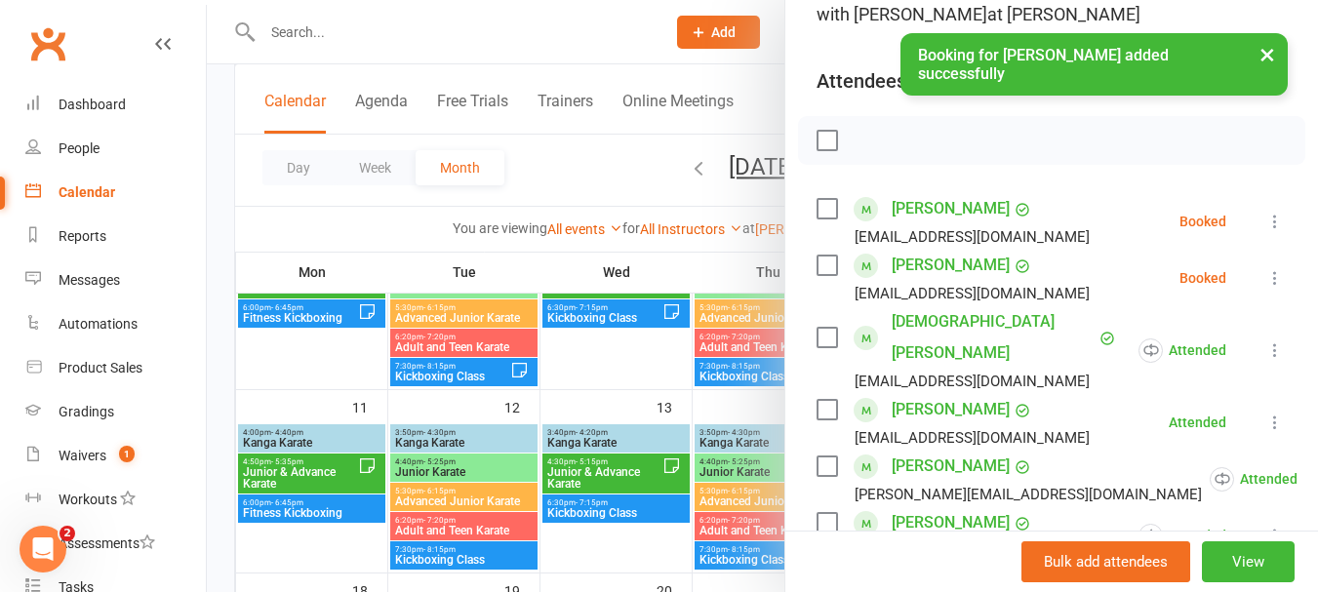
click at [821, 218] on label at bounding box center [826, 209] width 20 height 20
click at [819, 275] on label at bounding box center [826, 266] width 20 height 20
click at [859, 151] on icon "button" at bounding box center [869, 140] width 21 height 21
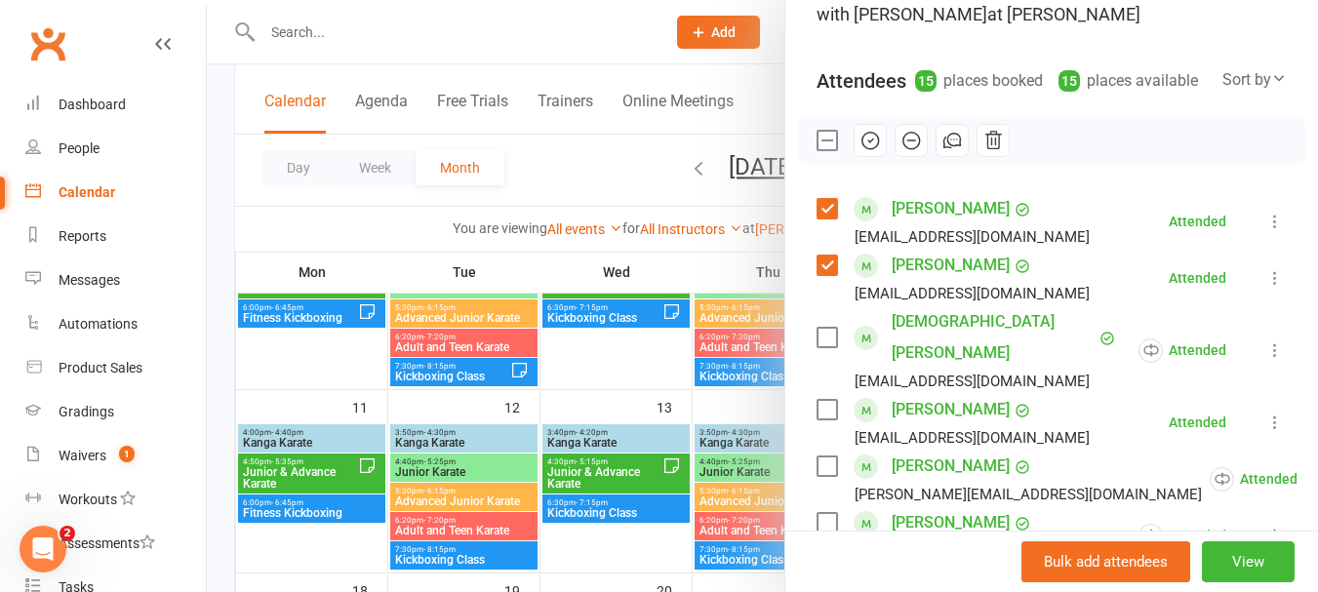
click at [818, 150] on label at bounding box center [826, 141] width 20 height 20
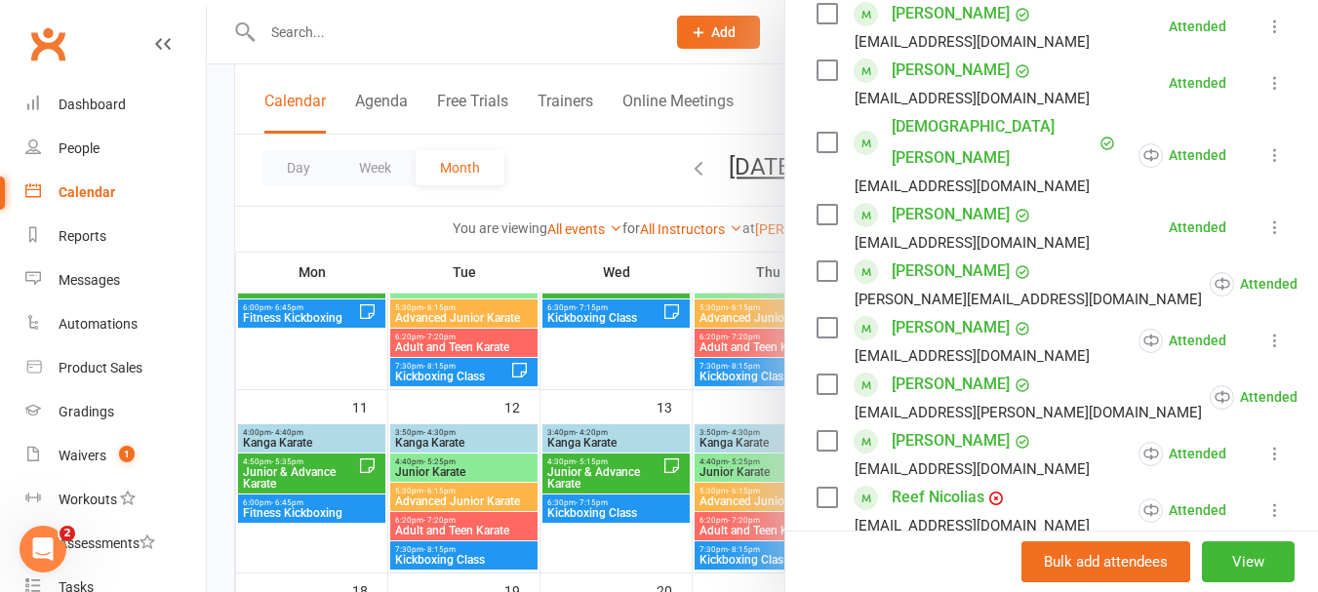
click at [678, 380] on div at bounding box center [762, 296] width 1111 height 592
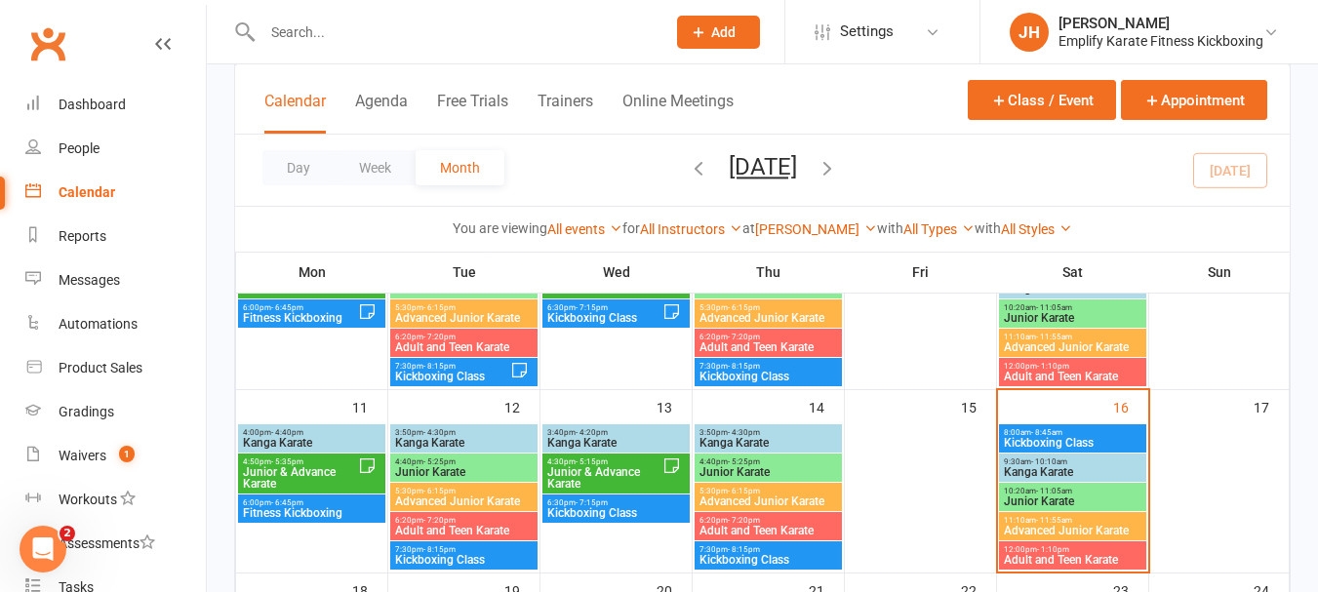
click at [1025, 563] on span "Adult and Teen Karate" at bounding box center [1072, 560] width 139 height 12
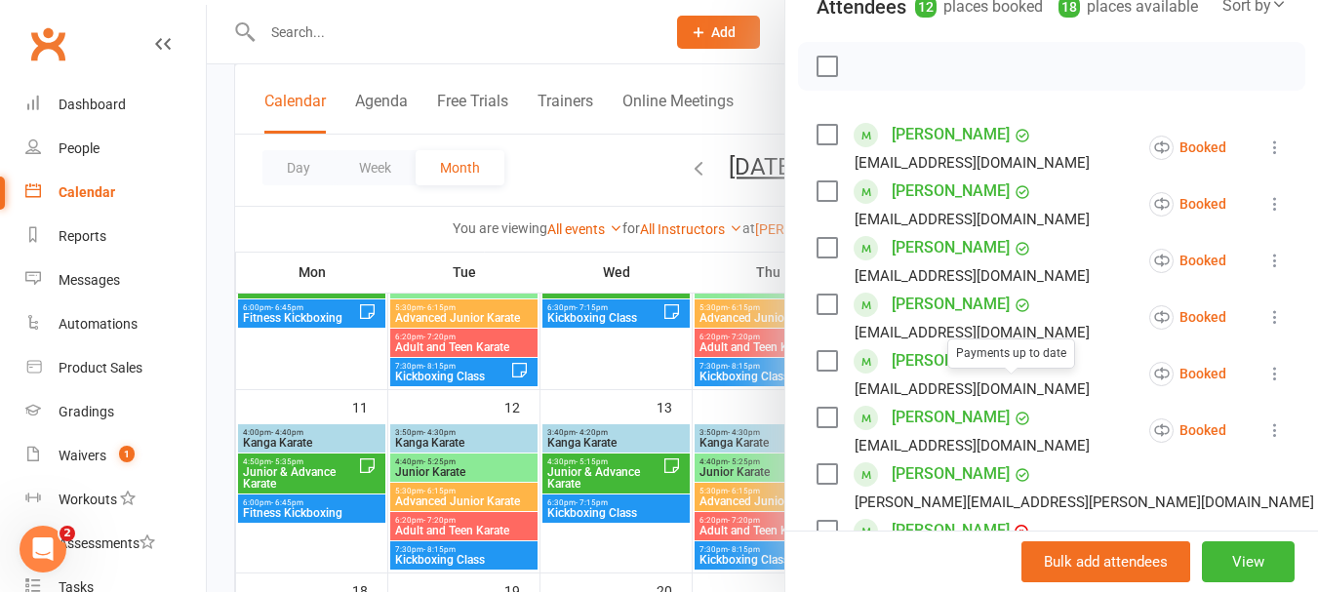
scroll to position [0, 0]
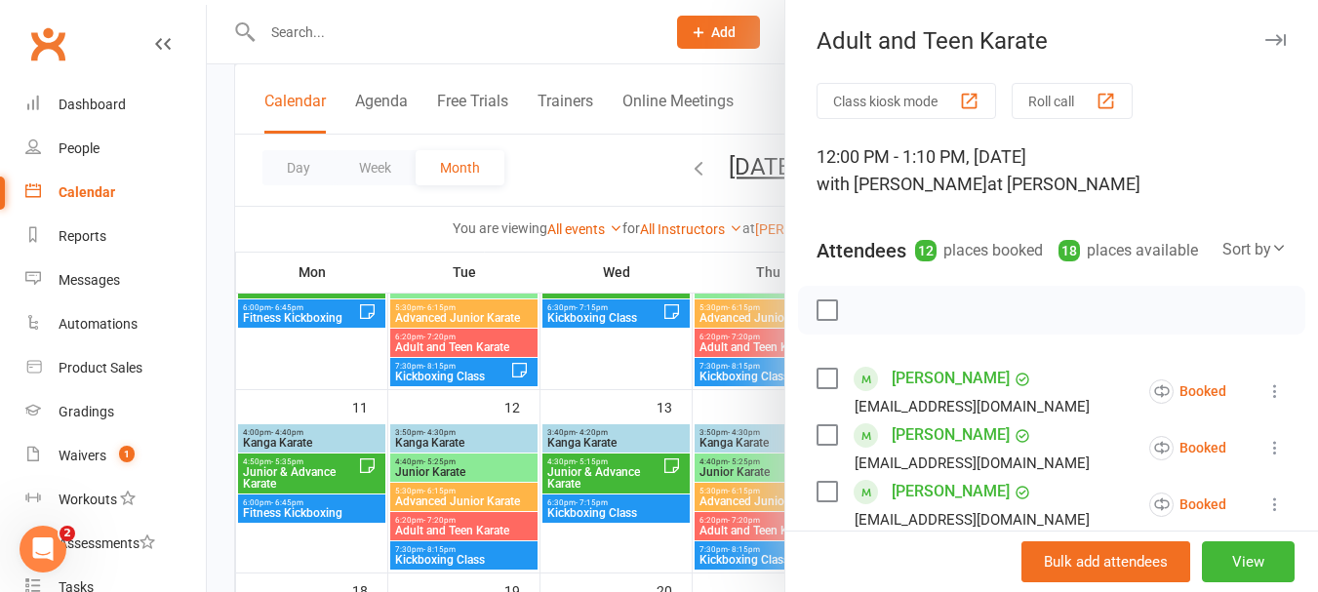
click at [819, 320] on label at bounding box center [826, 310] width 20 height 20
click at [900, 321] on icon "button" at bounding box center [910, 309] width 21 height 21
